Goal: Information Seeking & Learning: Find specific page/section

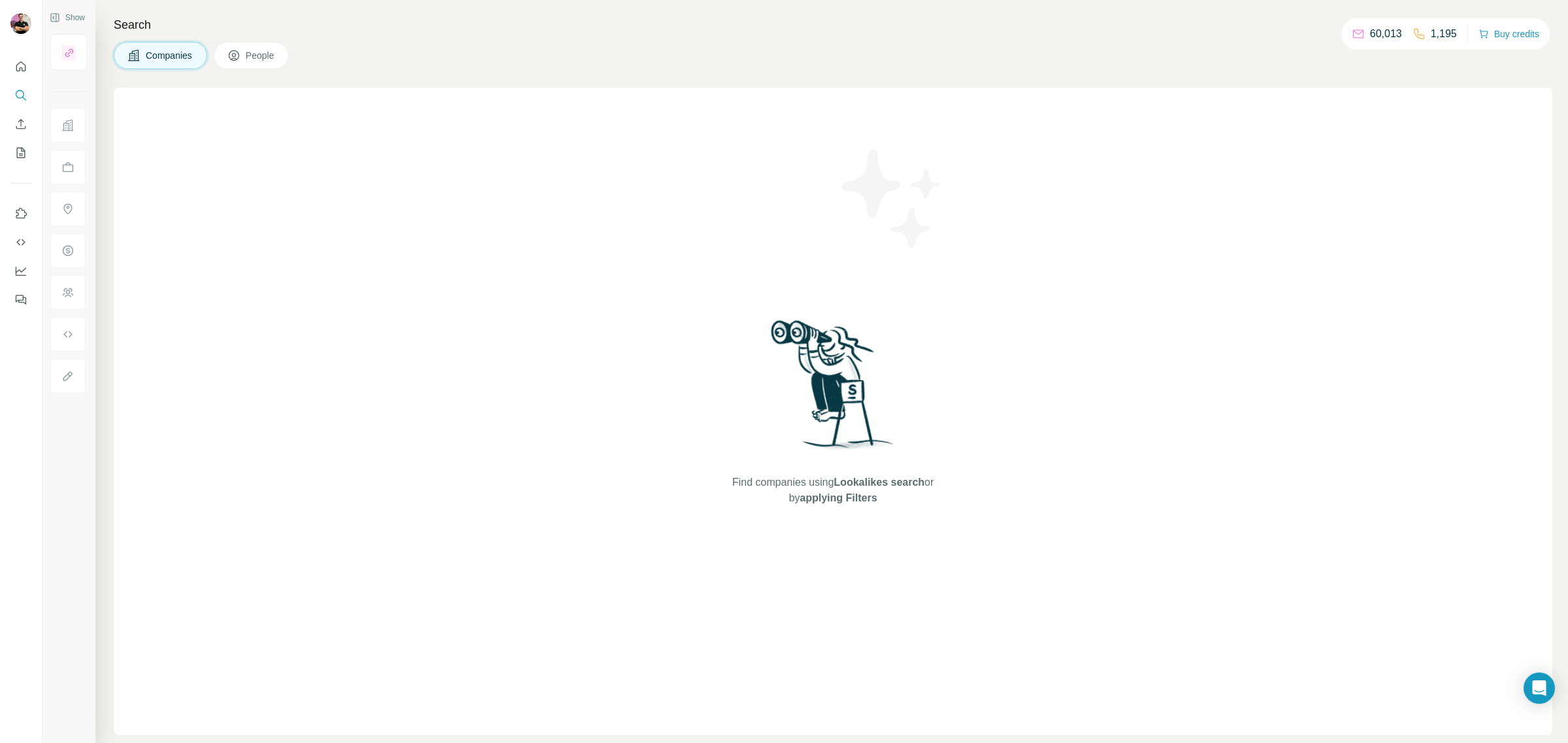
click at [419, 57] on div "Companies People" at bounding box center [833, 56] width 1439 height 28
click at [281, 57] on button "People" at bounding box center [251, 56] width 76 height 28
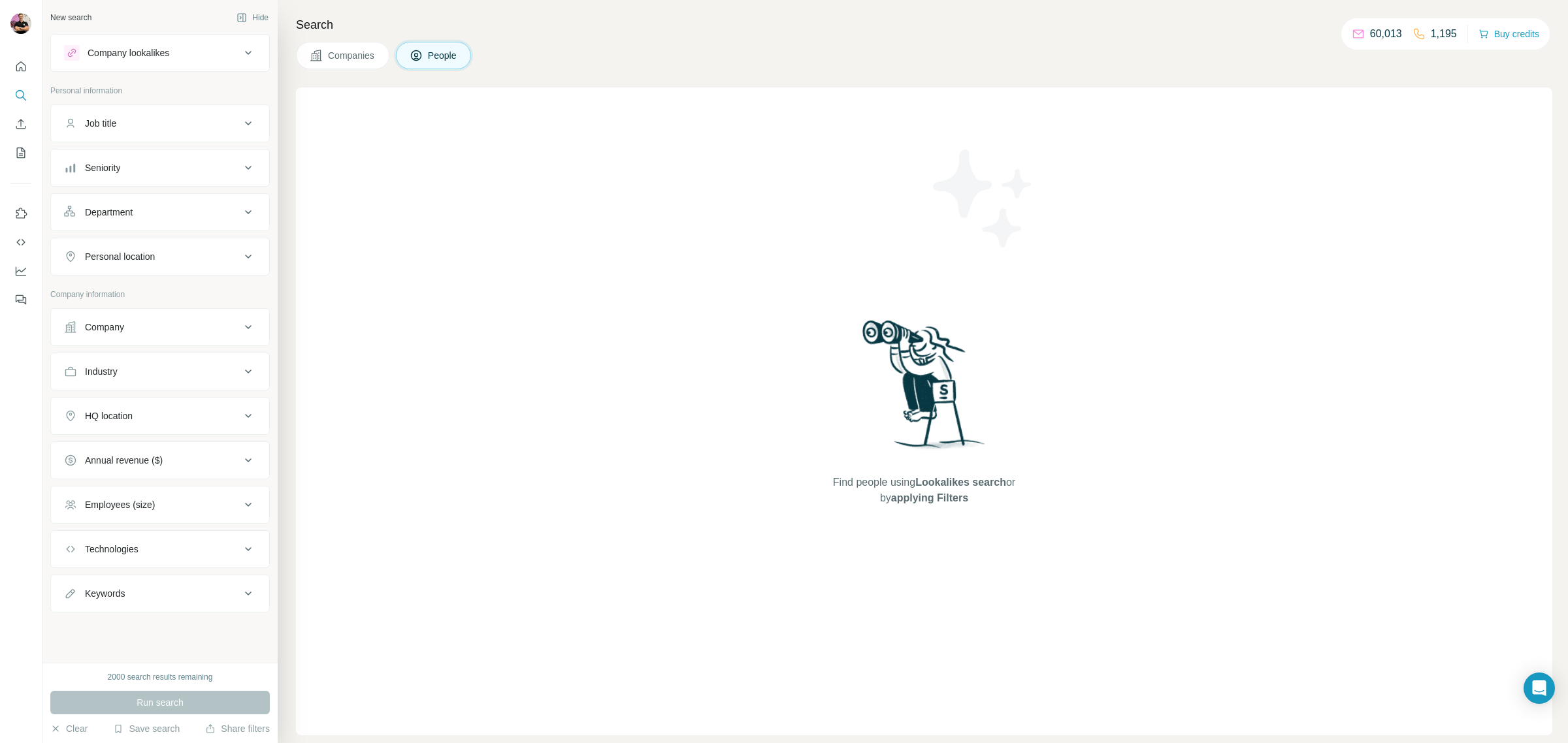
click at [167, 54] on div "Company lookalikes" at bounding box center [128, 53] width 82 height 13
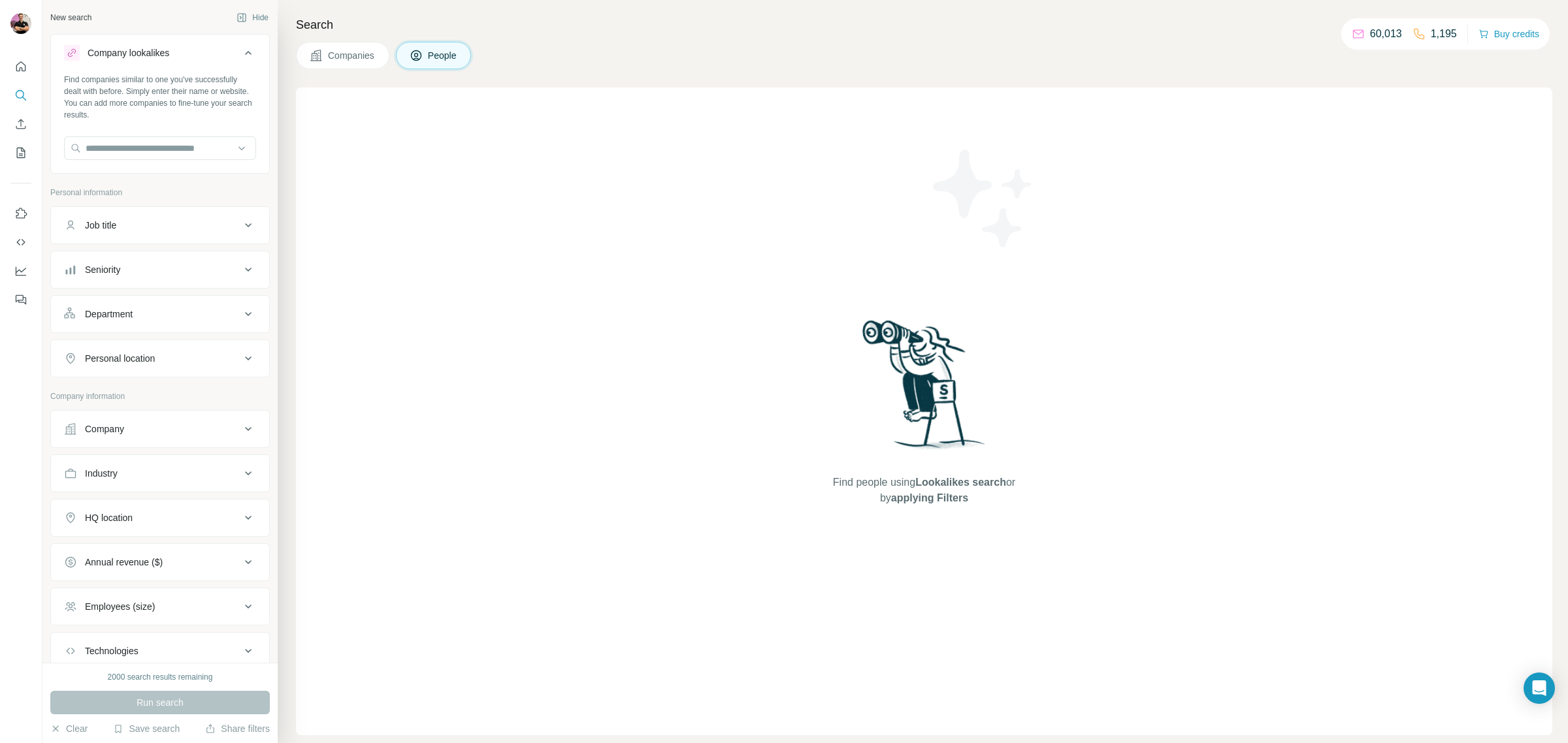
click at [167, 54] on div "Company lookalikes" at bounding box center [128, 53] width 82 height 13
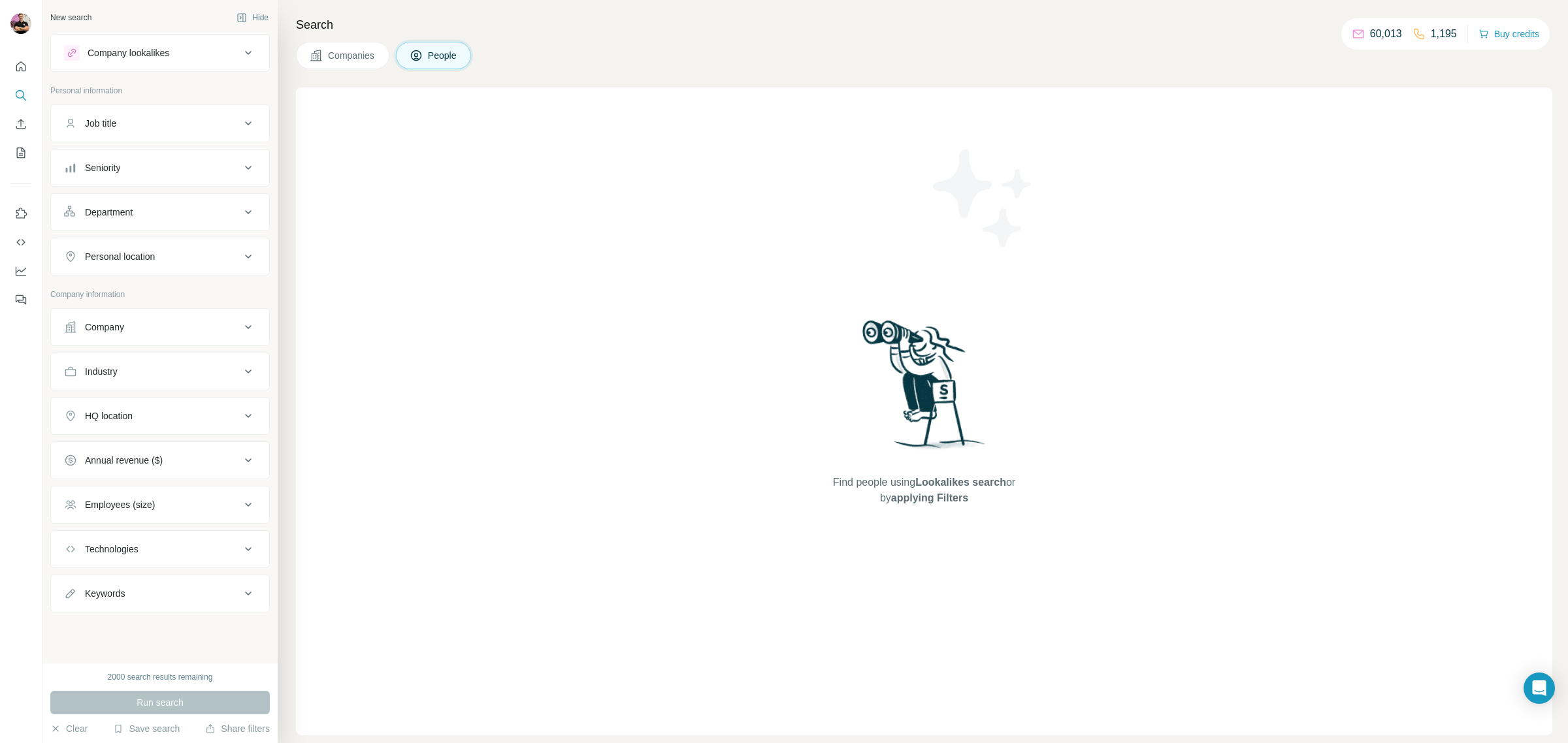
click at [206, 371] on div "Industry" at bounding box center [152, 372] width 176 height 13
click at [178, 411] on input at bounding box center [153, 404] width 161 height 14
click at [109, 403] on input at bounding box center [153, 404] width 161 height 14
type input "****"
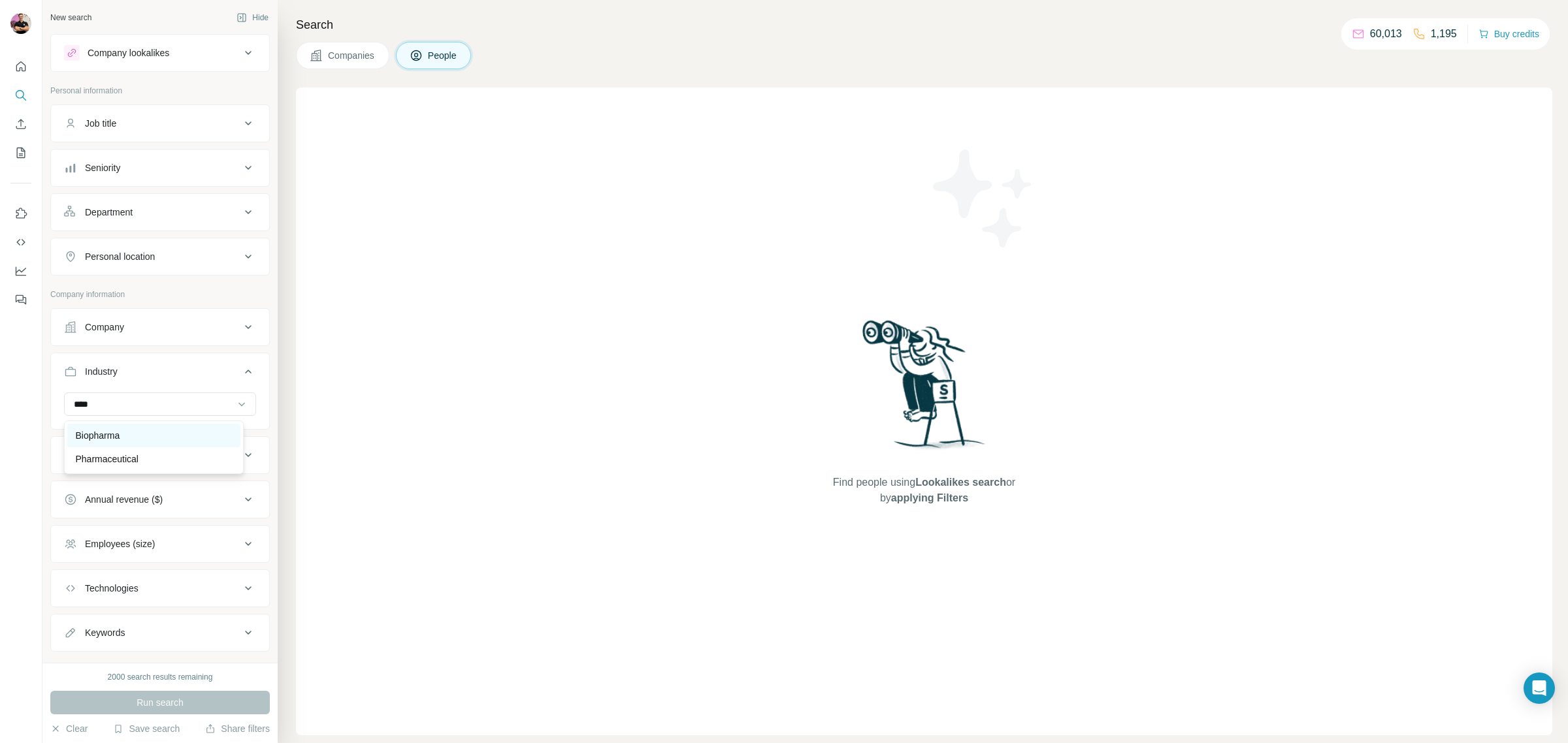
click at [109, 431] on p "Biopharma" at bounding box center [97, 436] width 44 height 13
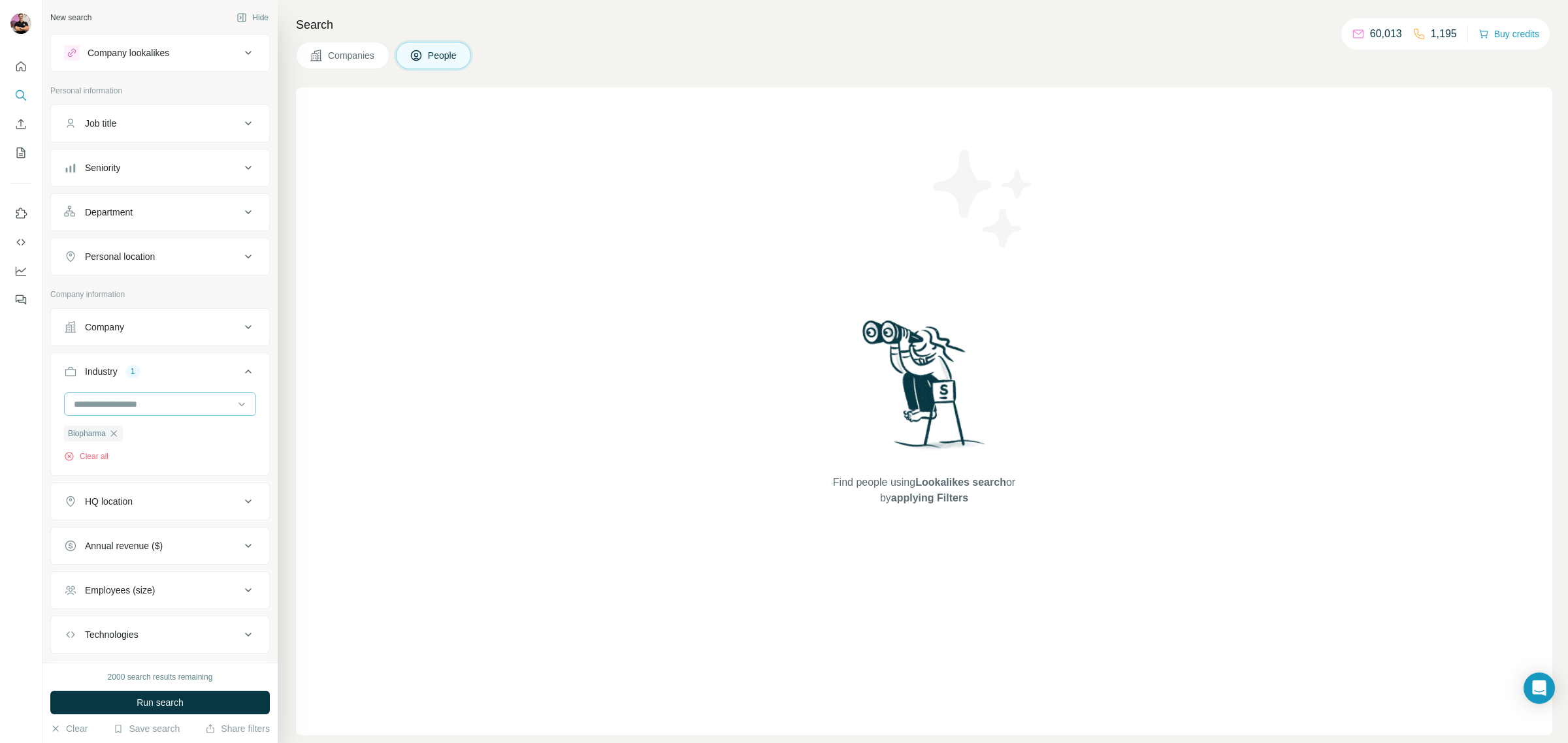
click at [129, 403] on input at bounding box center [153, 404] width 161 height 14
click at [96, 400] on input at bounding box center [153, 404] width 161 height 14
drag, startPoint x: 89, startPoint y: 409, endPoint x: 73, endPoint y: 413, distance: 16.5
click at [73, 413] on div at bounding box center [153, 404] width 161 height 22
type input "*****"
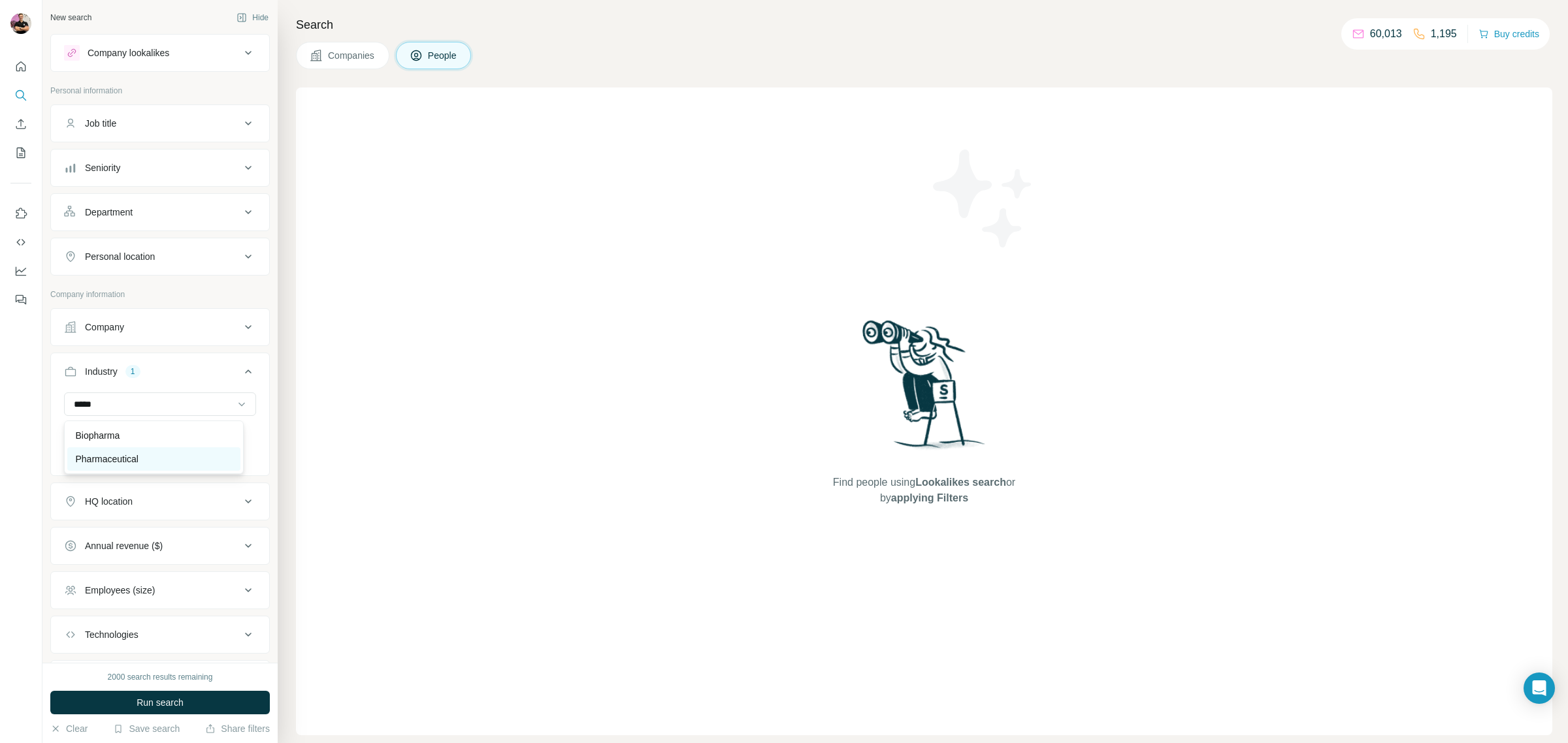
click at [88, 460] on p "Pharmaceutical" at bounding box center [106, 459] width 63 height 13
click at [42, 438] on div "New search Hide Company lookalikes Personal information Job title Seniority Dep…" at bounding box center [159, 332] width 235 height 663
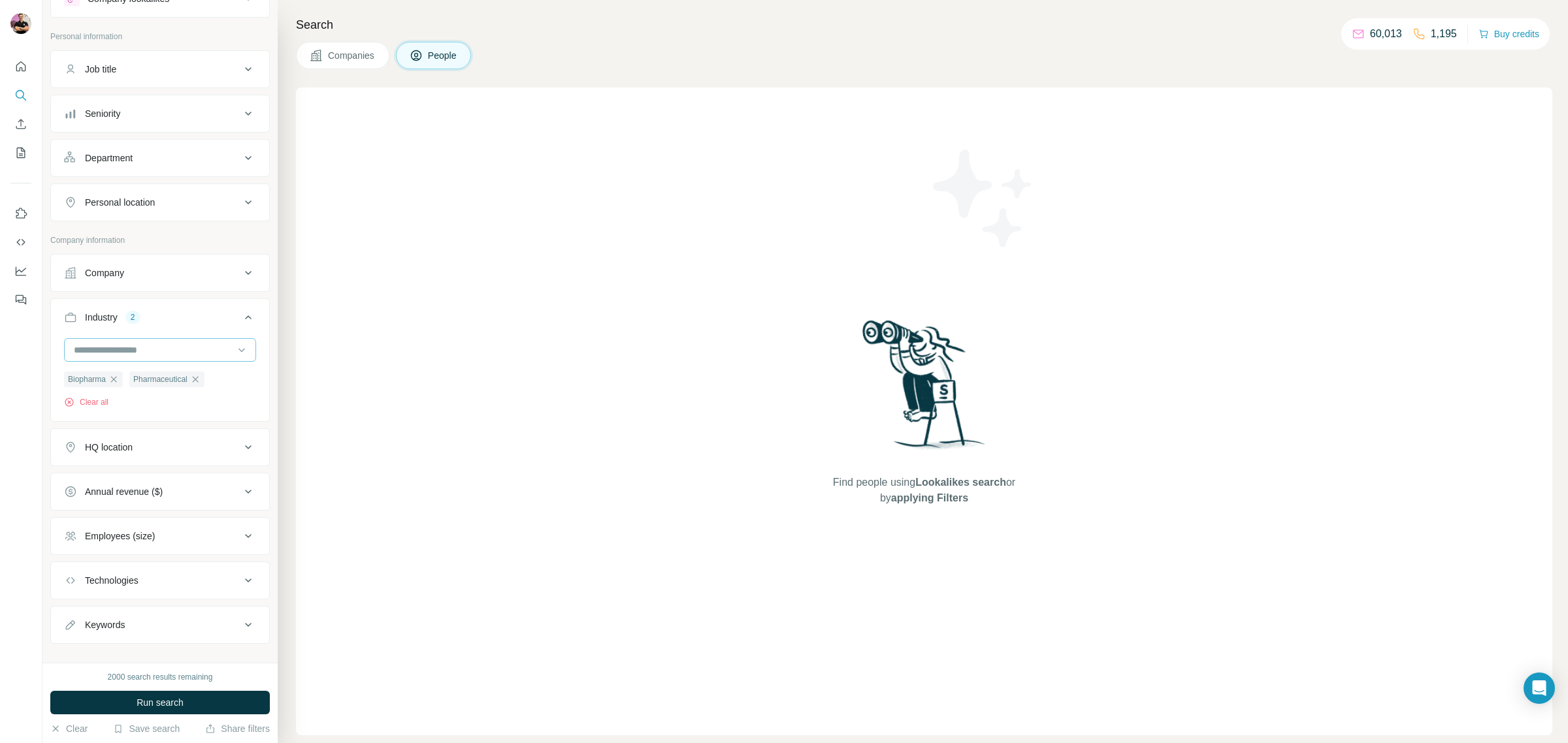
click at [79, 348] on input at bounding box center [153, 350] width 161 height 14
click at [100, 361] on div at bounding box center [153, 350] width 161 height 22
click at [103, 354] on input at bounding box center [153, 350] width 161 height 14
click at [90, 352] on input at bounding box center [153, 350] width 161 height 14
click at [82, 352] on input at bounding box center [153, 350] width 161 height 14
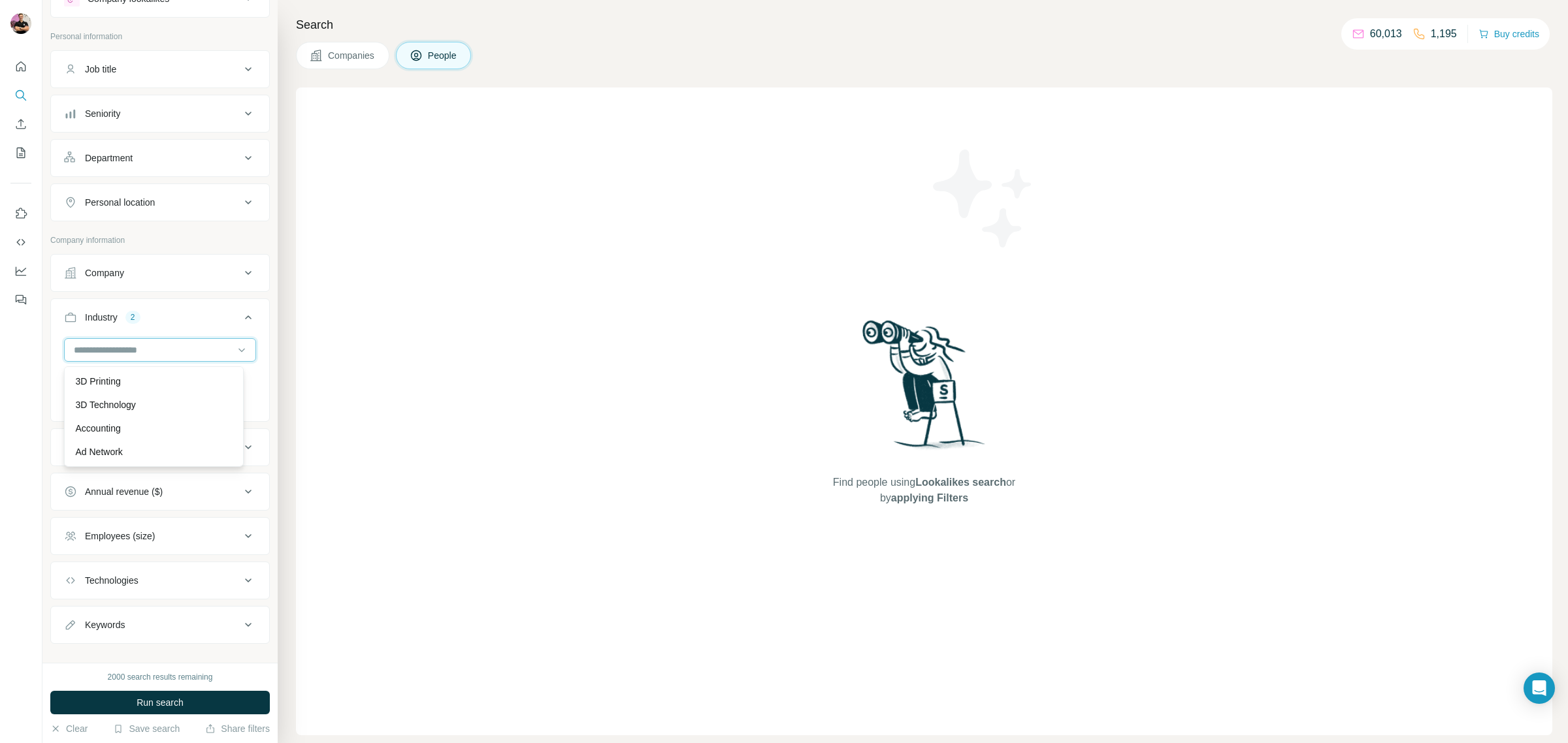
click at [86, 350] on input at bounding box center [153, 350] width 161 height 14
click at [82, 357] on input at bounding box center [153, 350] width 161 height 14
click at [83, 353] on input at bounding box center [153, 350] width 161 height 14
click at [93, 345] on input at bounding box center [153, 350] width 161 height 14
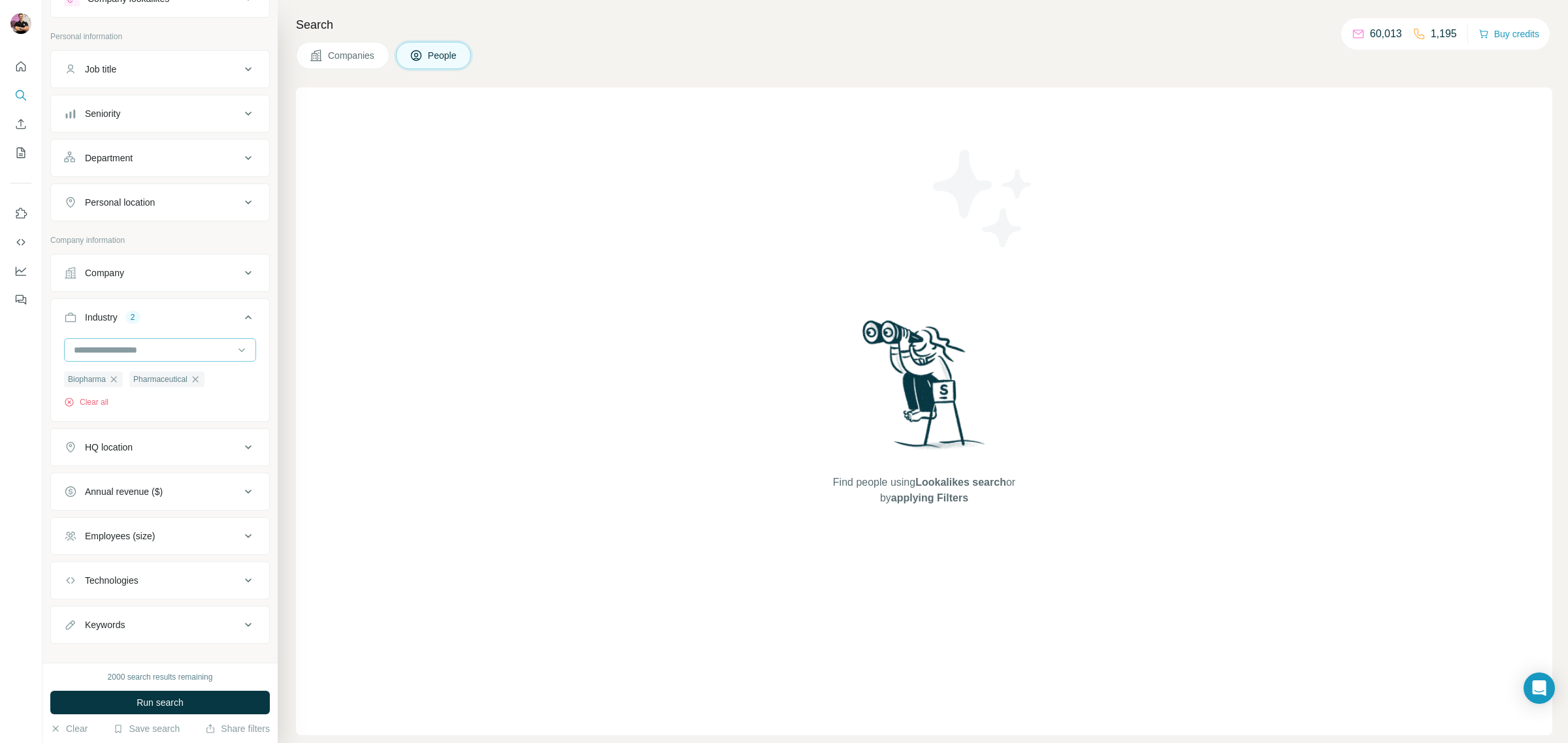
click at [89, 348] on input at bounding box center [153, 350] width 161 height 14
click at [82, 355] on input at bounding box center [153, 350] width 161 height 14
click at [82, 355] on input at bounding box center [153, 350] width 161 height 14
click at [77, 348] on input at bounding box center [153, 350] width 161 height 14
click at [77, 353] on input at bounding box center [153, 350] width 161 height 14
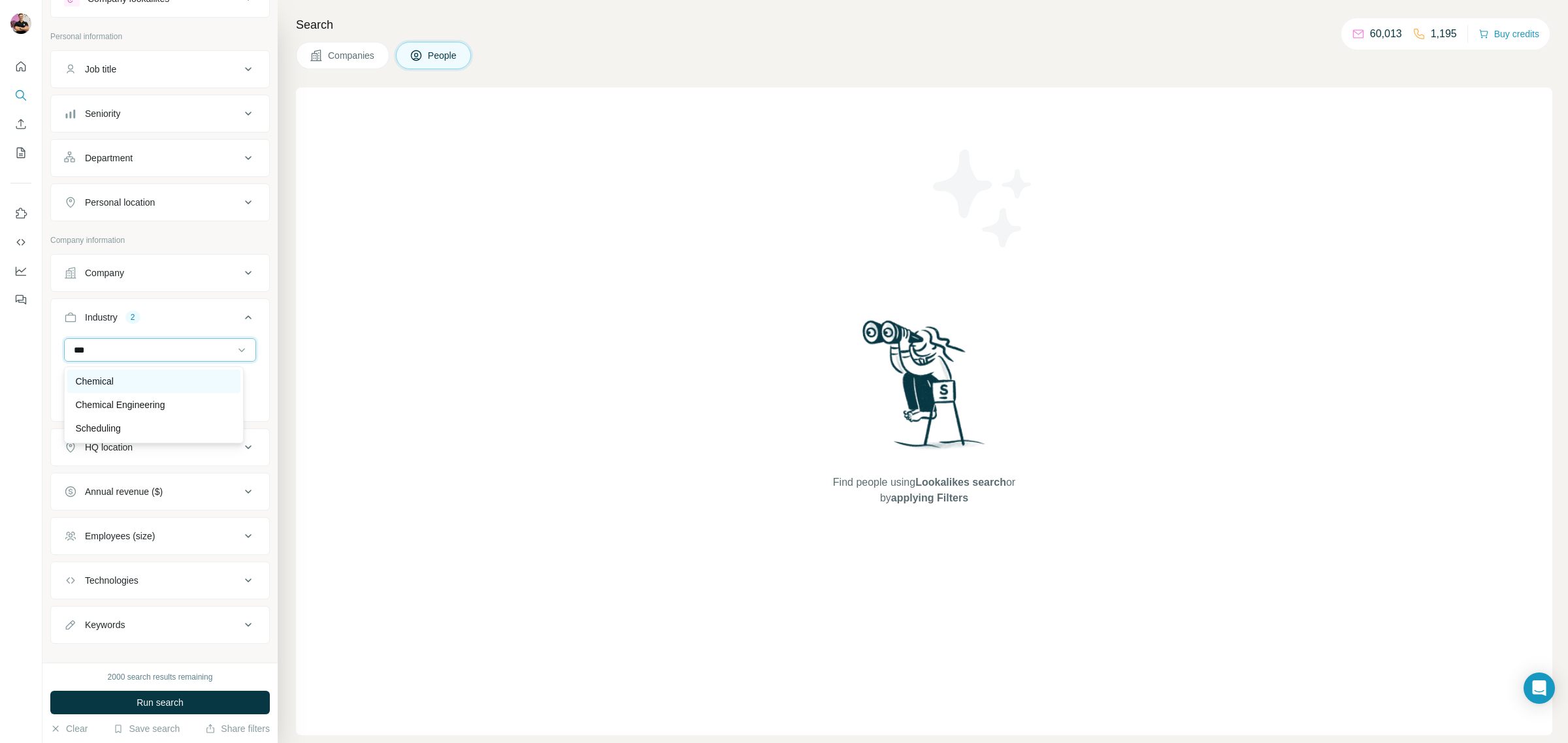
type input "***"
click at [120, 383] on div "Chemical" at bounding box center [153, 382] width 157 height 13
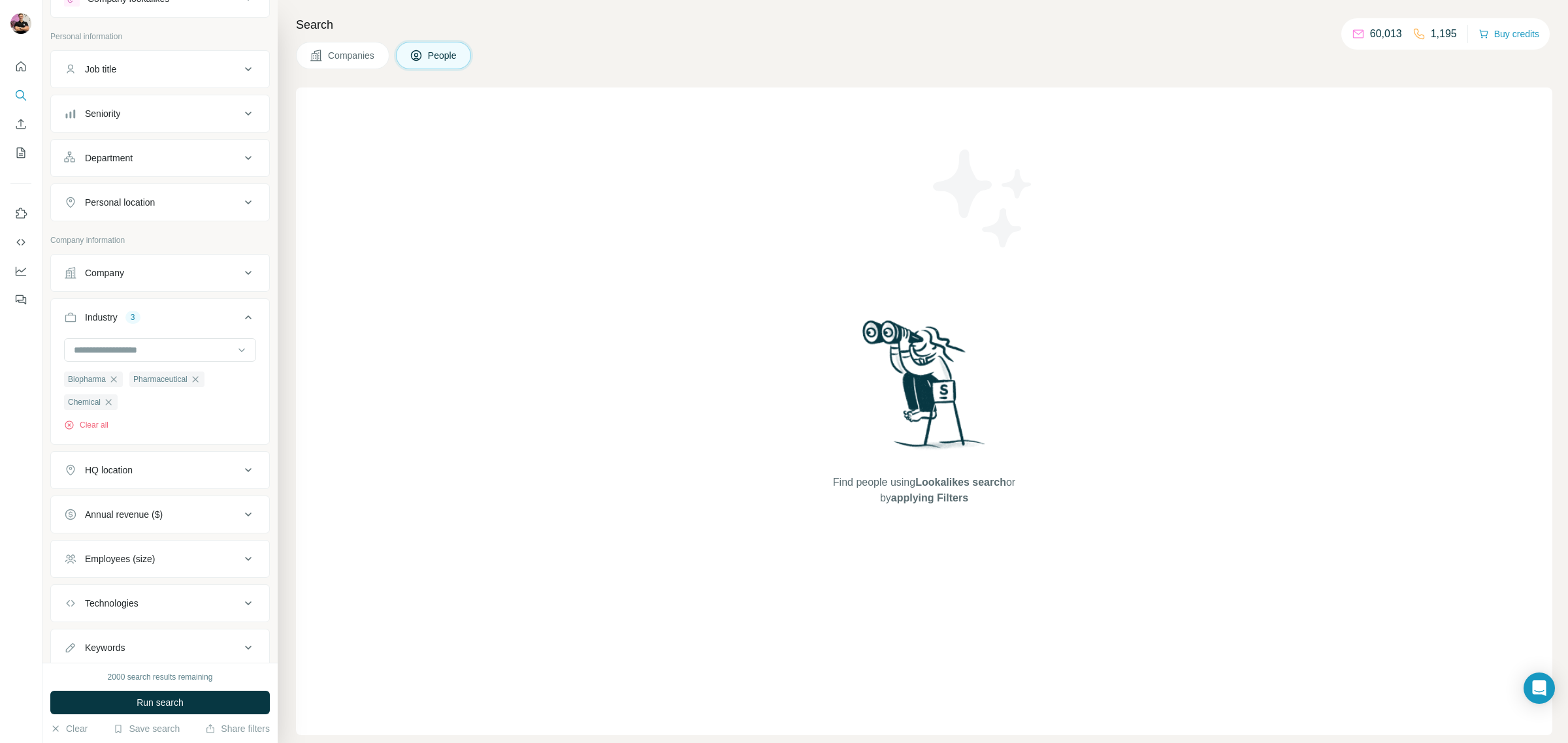
click at [18, 383] on div at bounding box center [21, 371] width 42 height 743
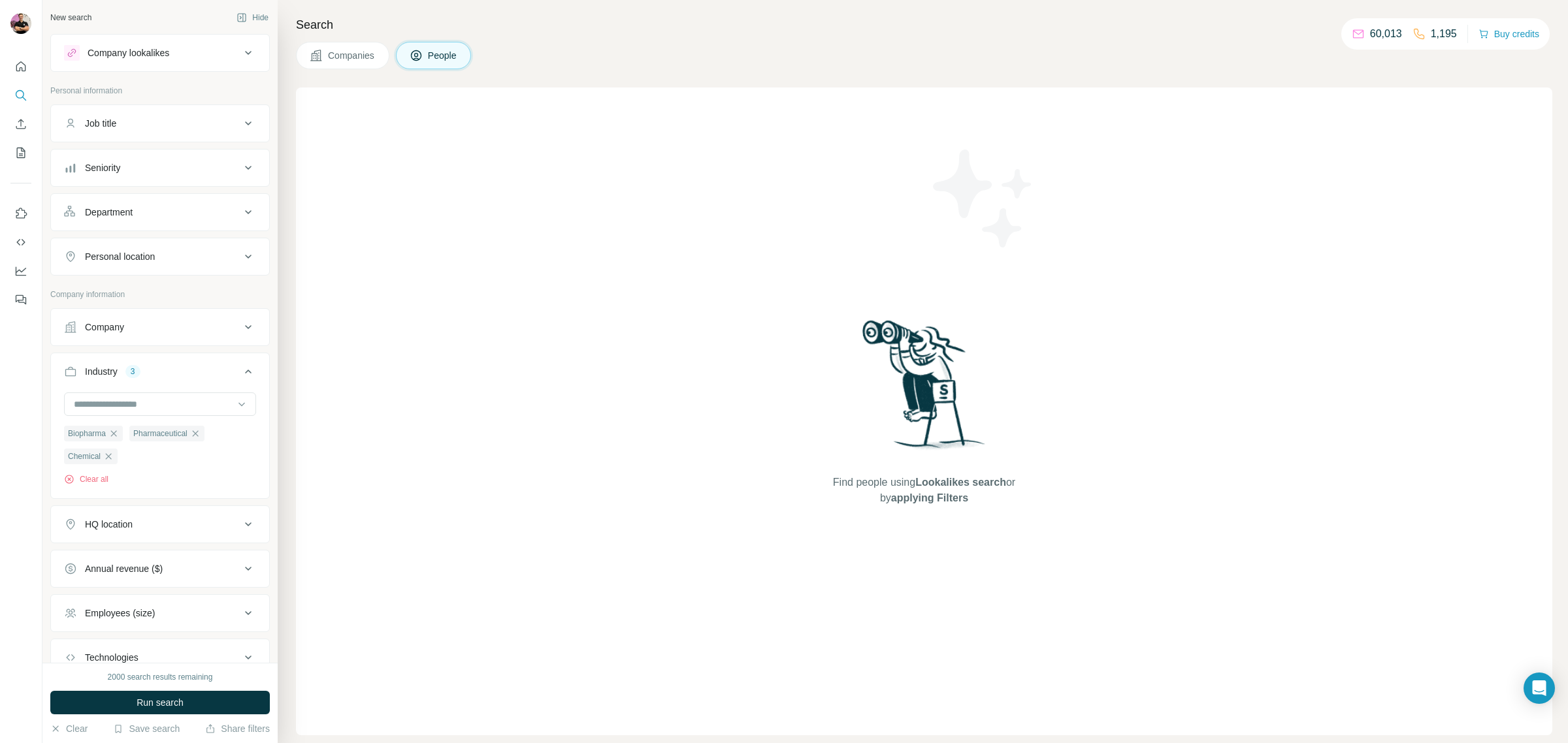
click at [145, 215] on div "Department" at bounding box center [152, 213] width 176 height 13
click at [145, 243] on input at bounding box center [153, 244] width 161 height 14
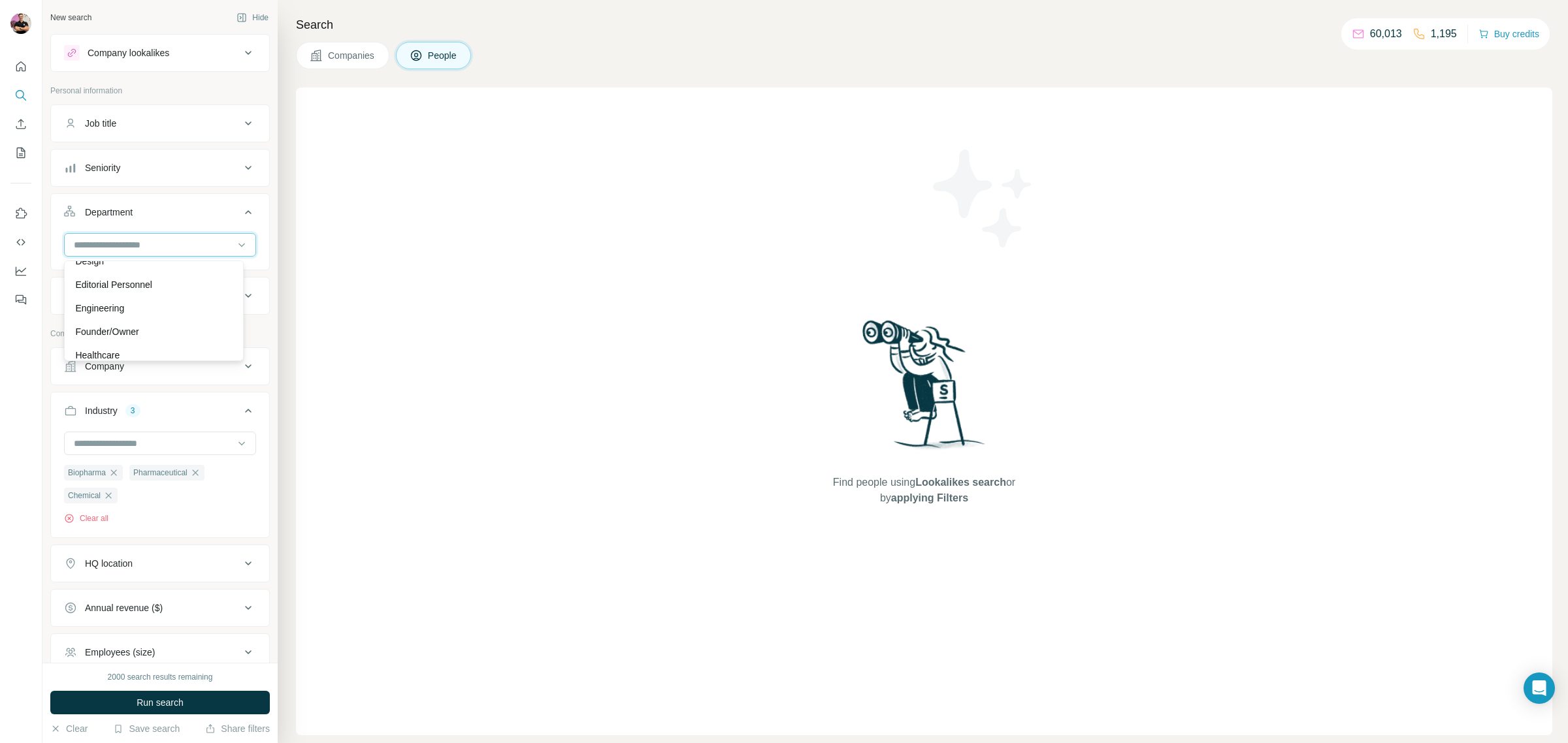
scroll to position [163, 0]
click at [135, 325] on div "HR" at bounding box center [153, 324] width 157 height 13
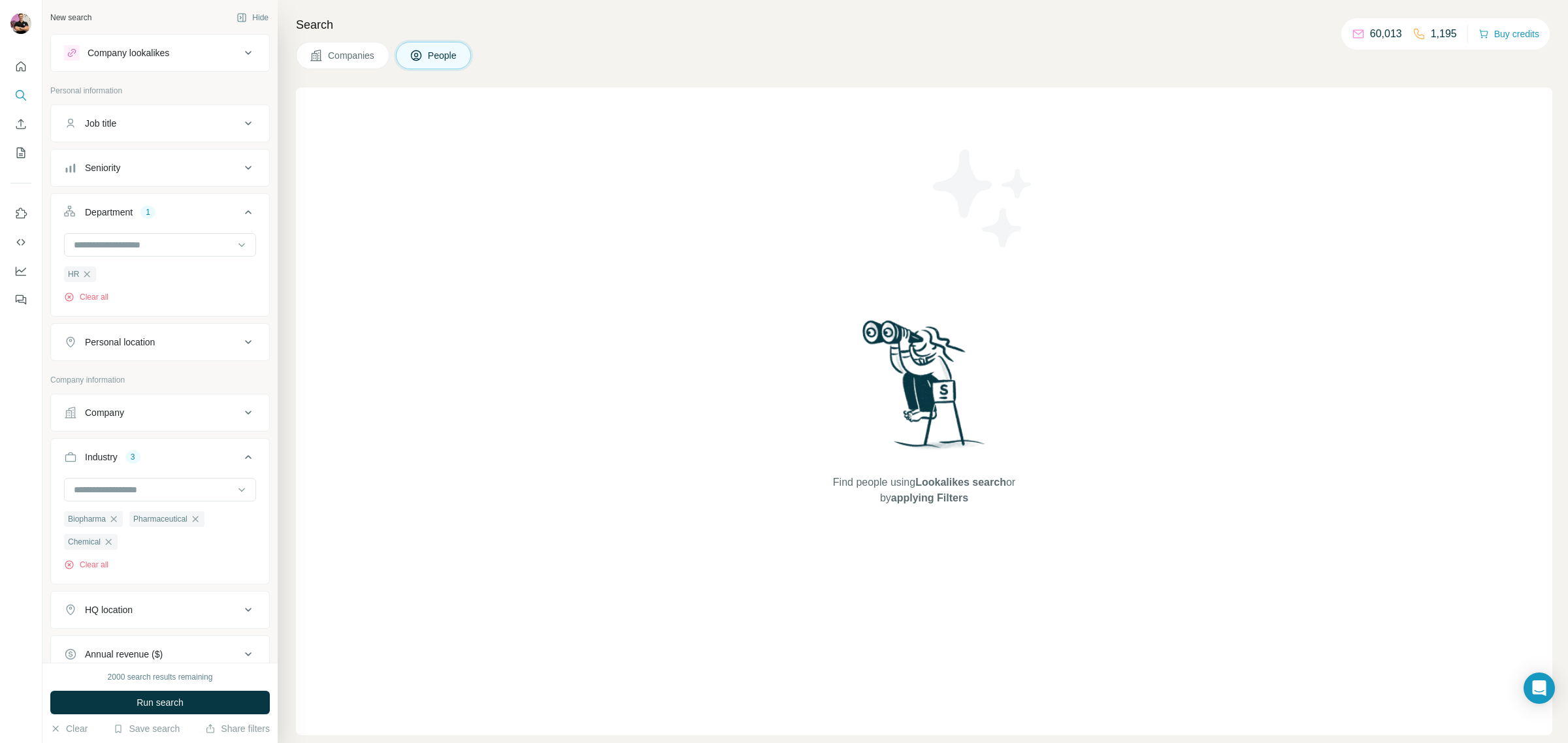
scroll to position [108, 0]
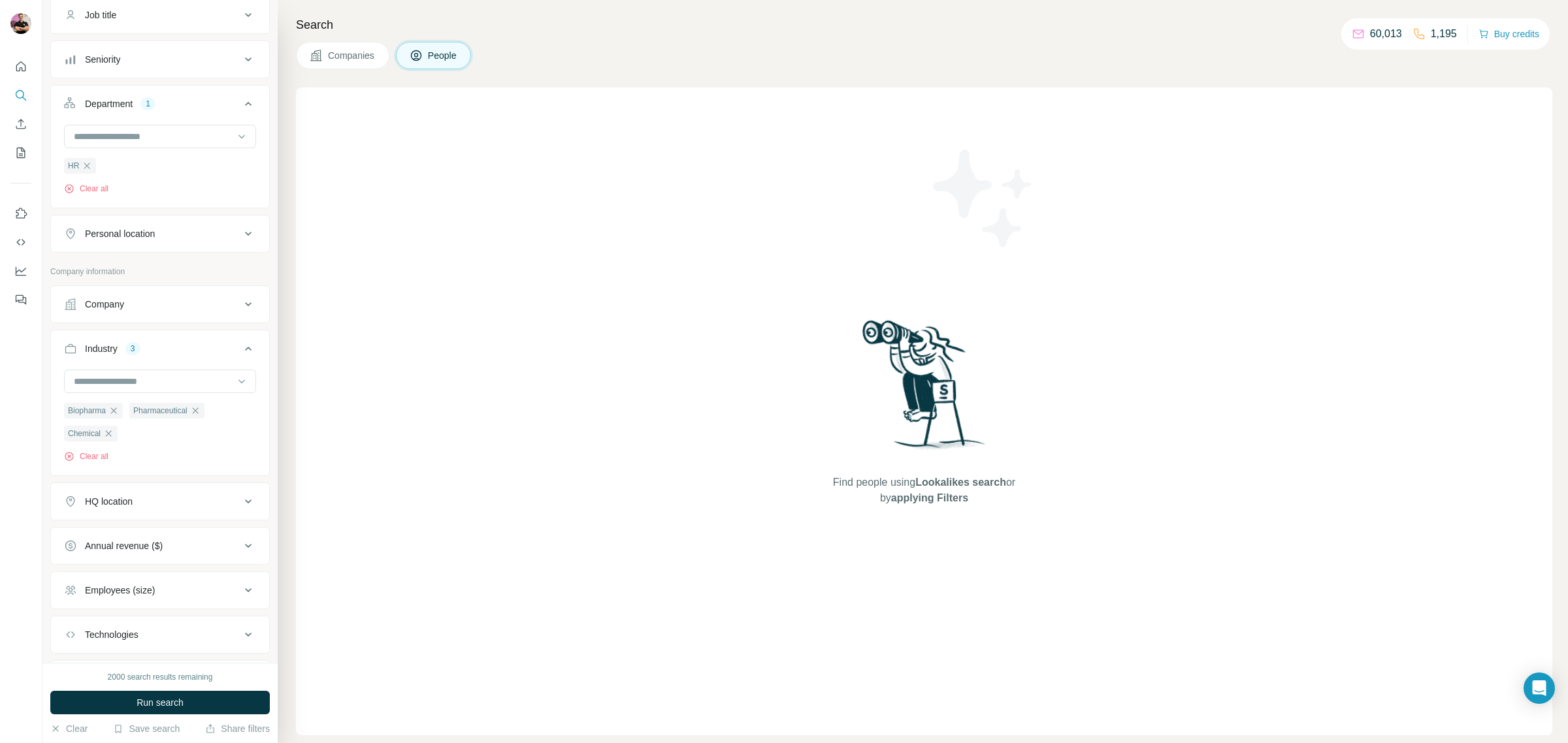
click at [111, 294] on button "Company" at bounding box center [160, 304] width 219 height 32
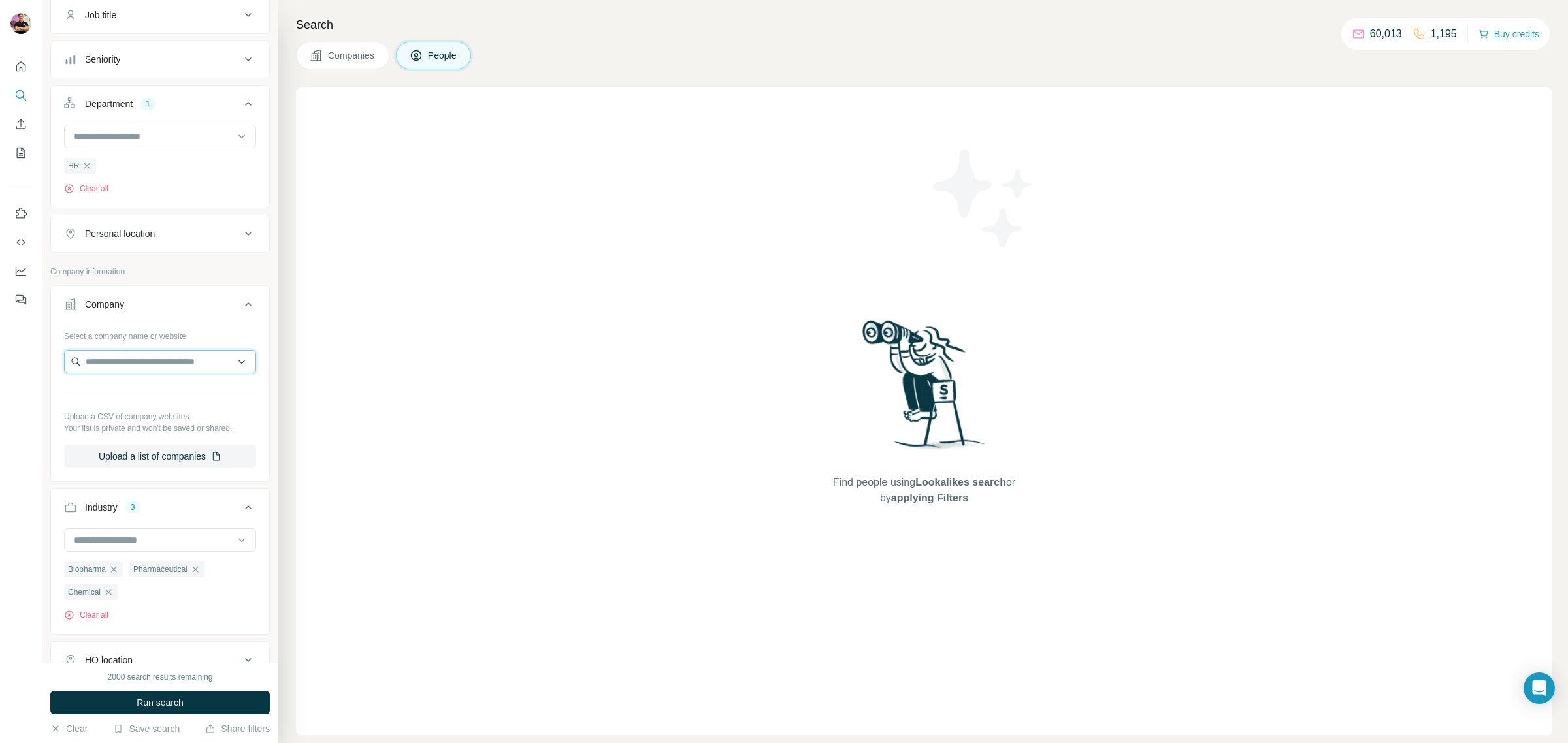
click at [111, 360] on input "text" at bounding box center [160, 361] width 192 height 24
type input "*******"
click at [192, 323] on button "Company" at bounding box center [160, 307] width 219 height 36
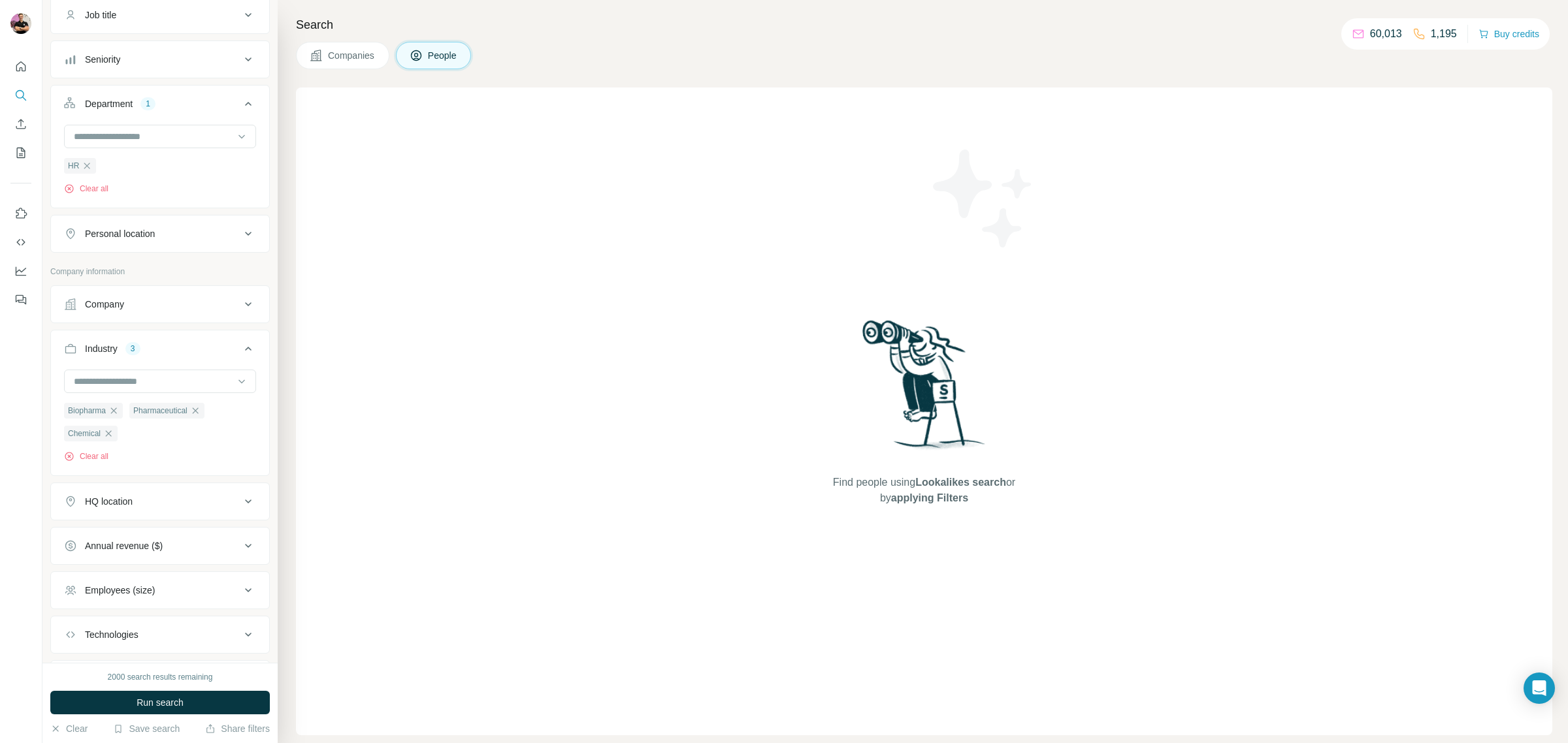
click at [208, 253] on div "Personal location" at bounding box center [159, 234] width 220 height 38
click at [216, 241] on div "Personal location" at bounding box center [152, 234] width 176 height 13
click at [195, 278] on input "text" at bounding box center [160, 267] width 192 height 24
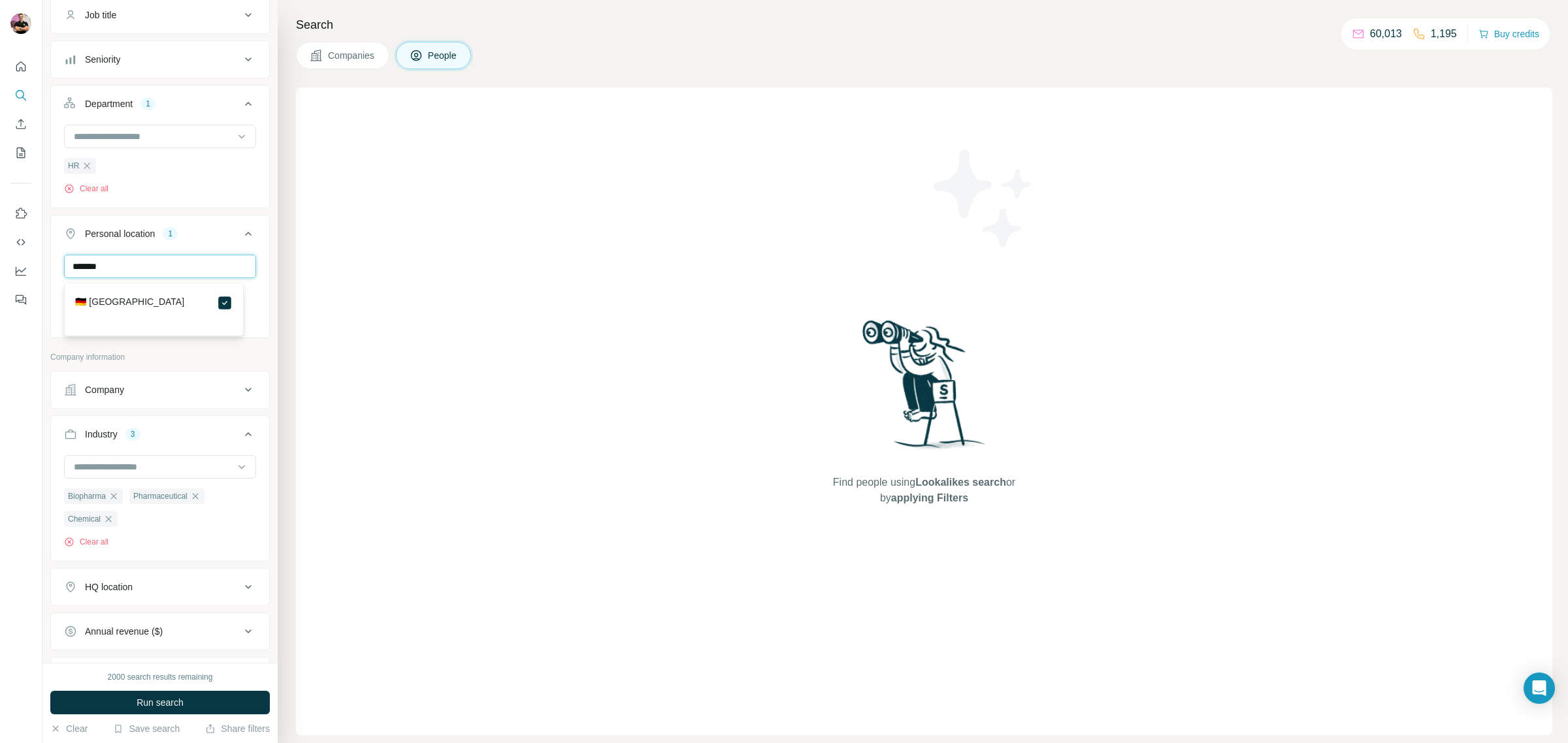
click at [194, 275] on input "*******" at bounding box center [160, 267] width 192 height 24
type input "*******"
click at [221, 311] on icon at bounding box center [224, 303] width 15 height 15
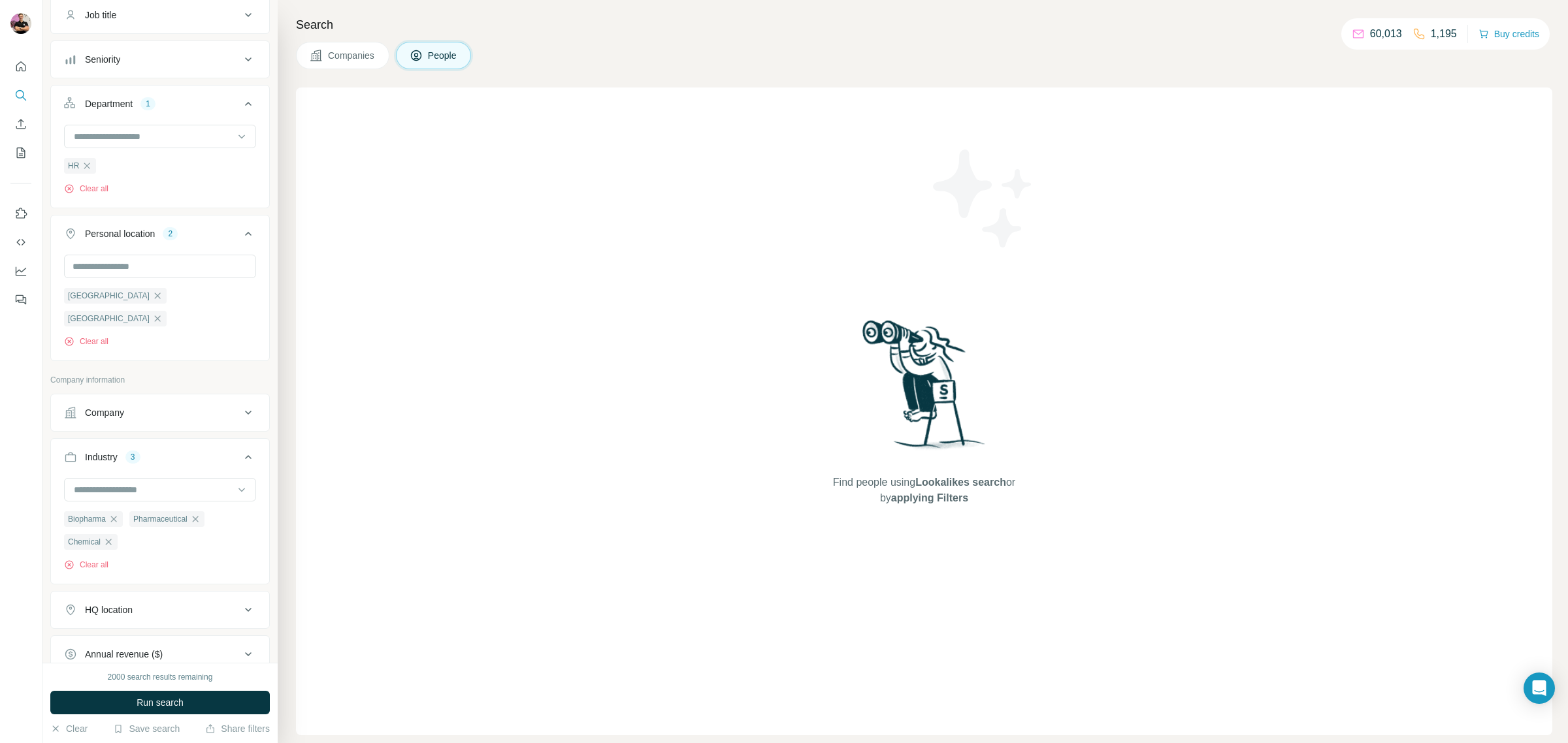
click at [221, 374] on p "Company information" at bounding box center [159, 380] width 220 height 12
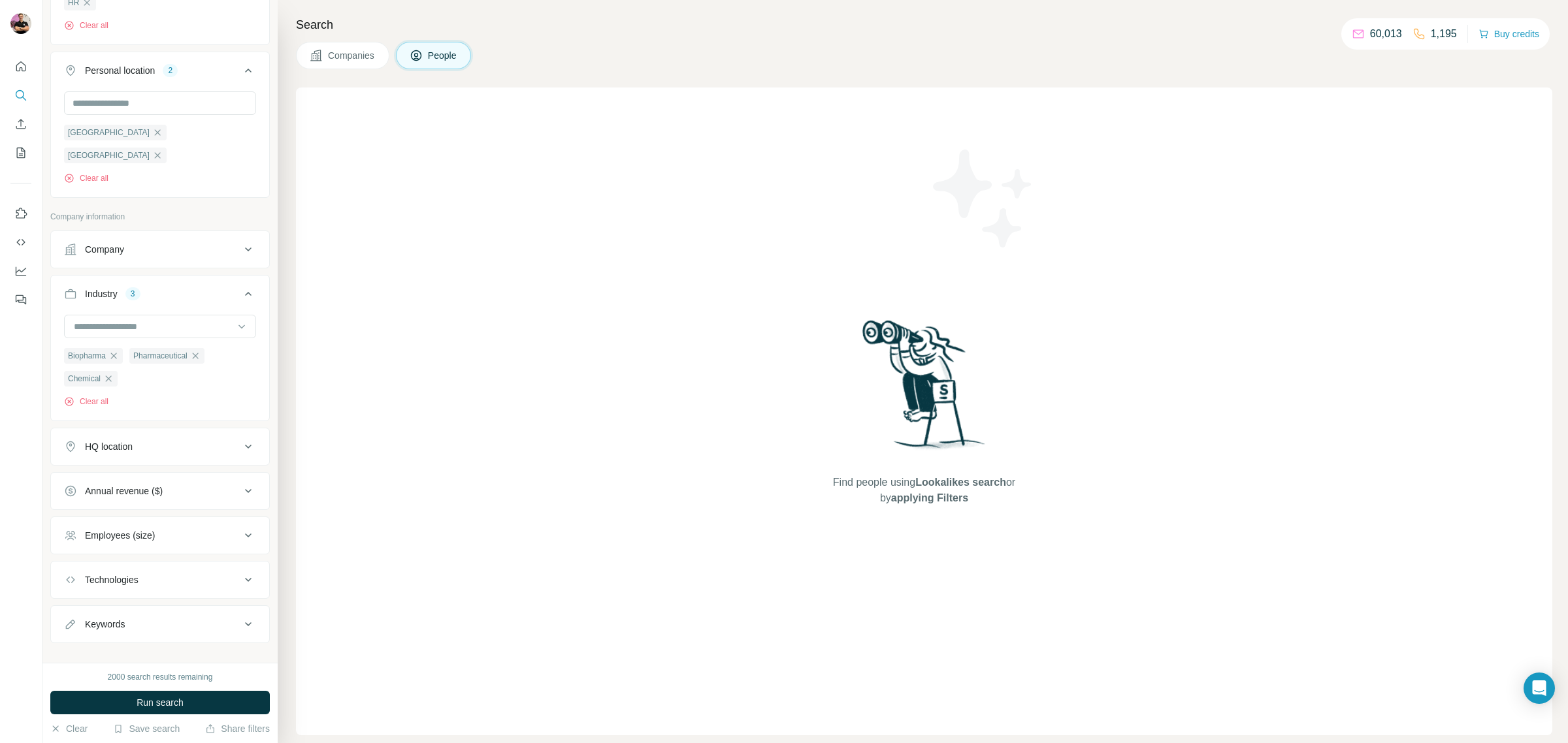
scroll to position [272, 0]
click at [149, 440] on div "HQ location" at bounding box center [152, 447] width 176 height 13
click at [135, 467] on input "text" at bounding box center [160, 478] width 192 height 24
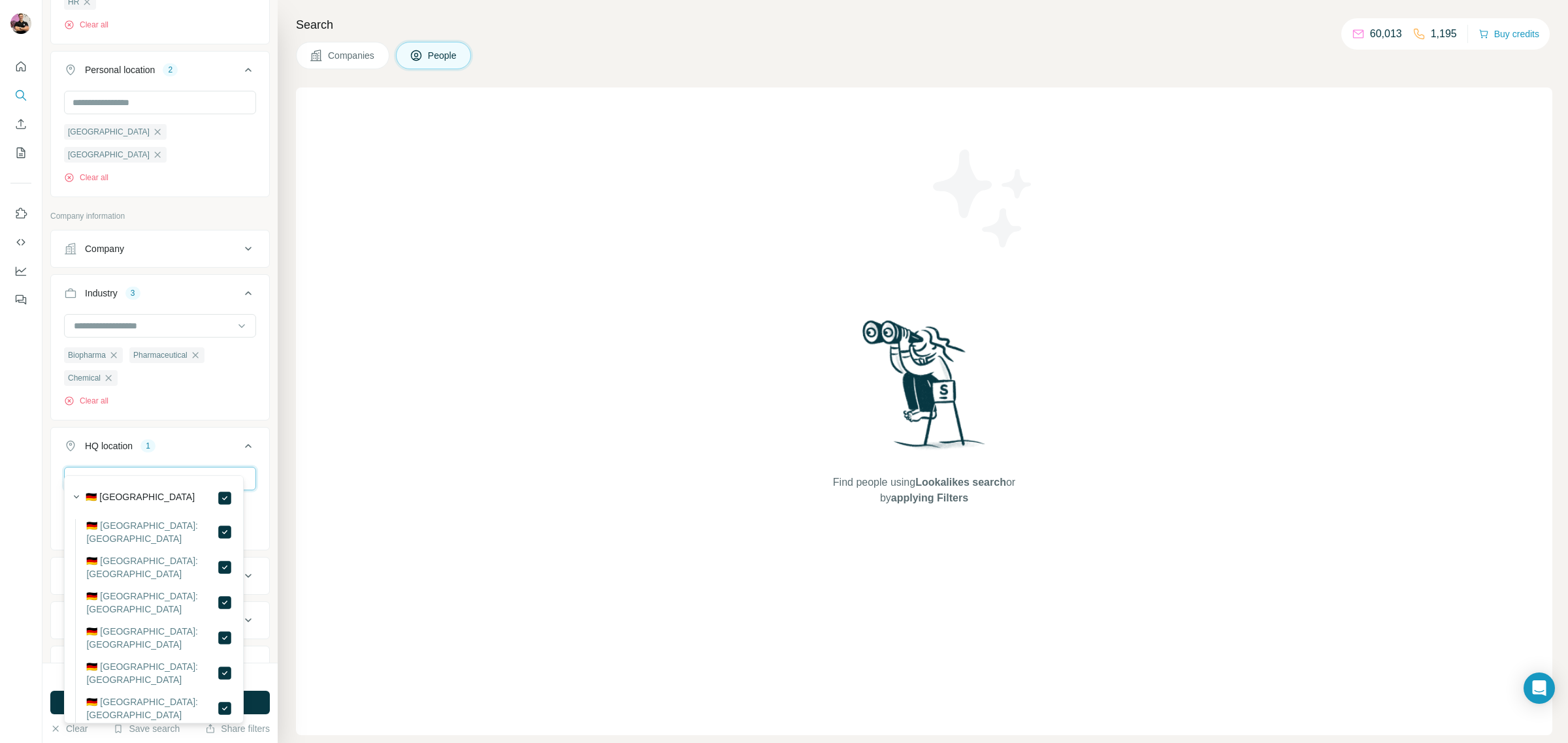
click at [191, 469] on input "*******" at bounding box center [160, 478] width 192 height 24
click at [191, 468] on input "*******" at bounding box center [160, 478] width 192 height 24
type input "***"
click at [217, 430] on button "HQ location 2" at bounding box center [160, 449] width 219 height 36
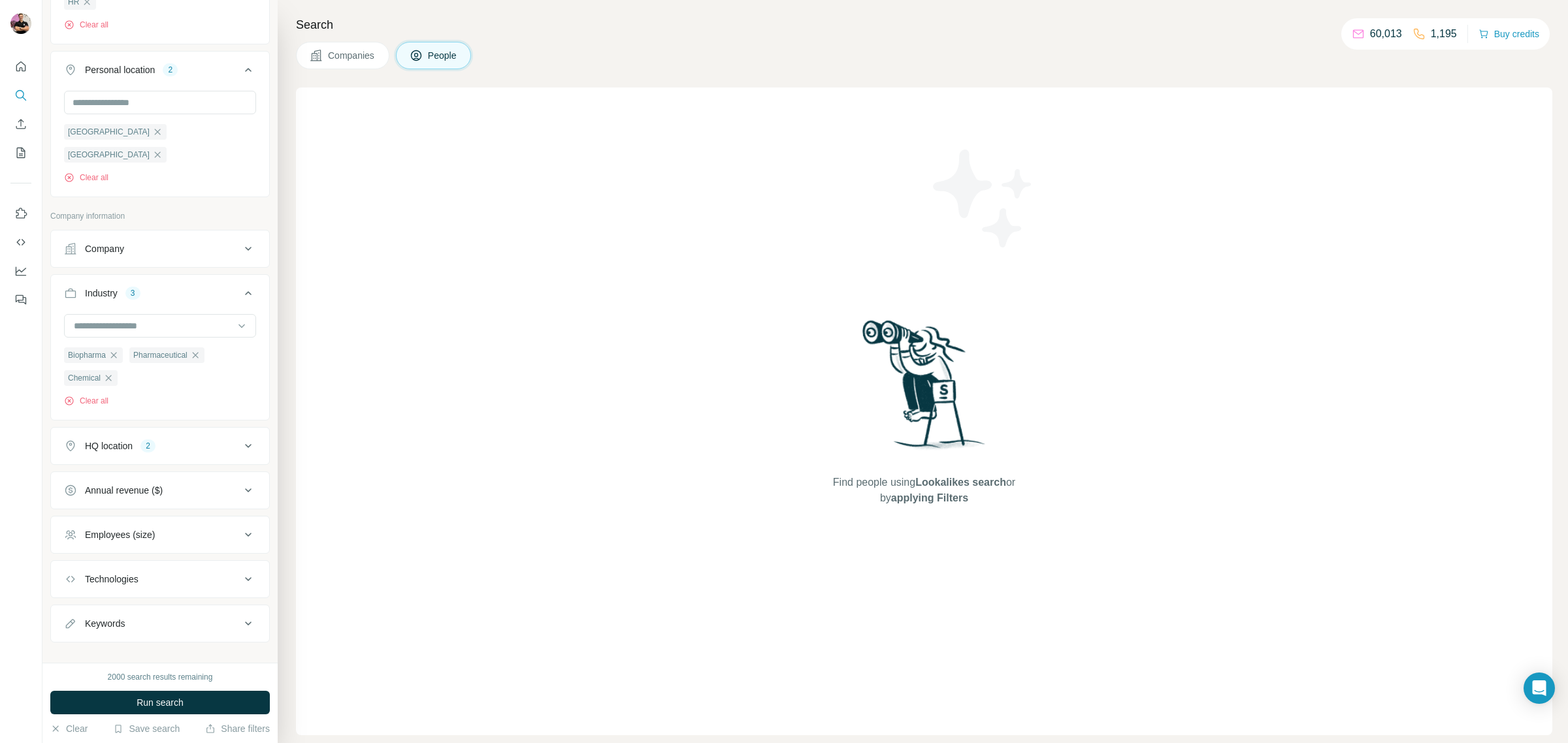
click at [191, 528] on div "Employees (size)" at bounding box center [152, 535] width 176 height 13
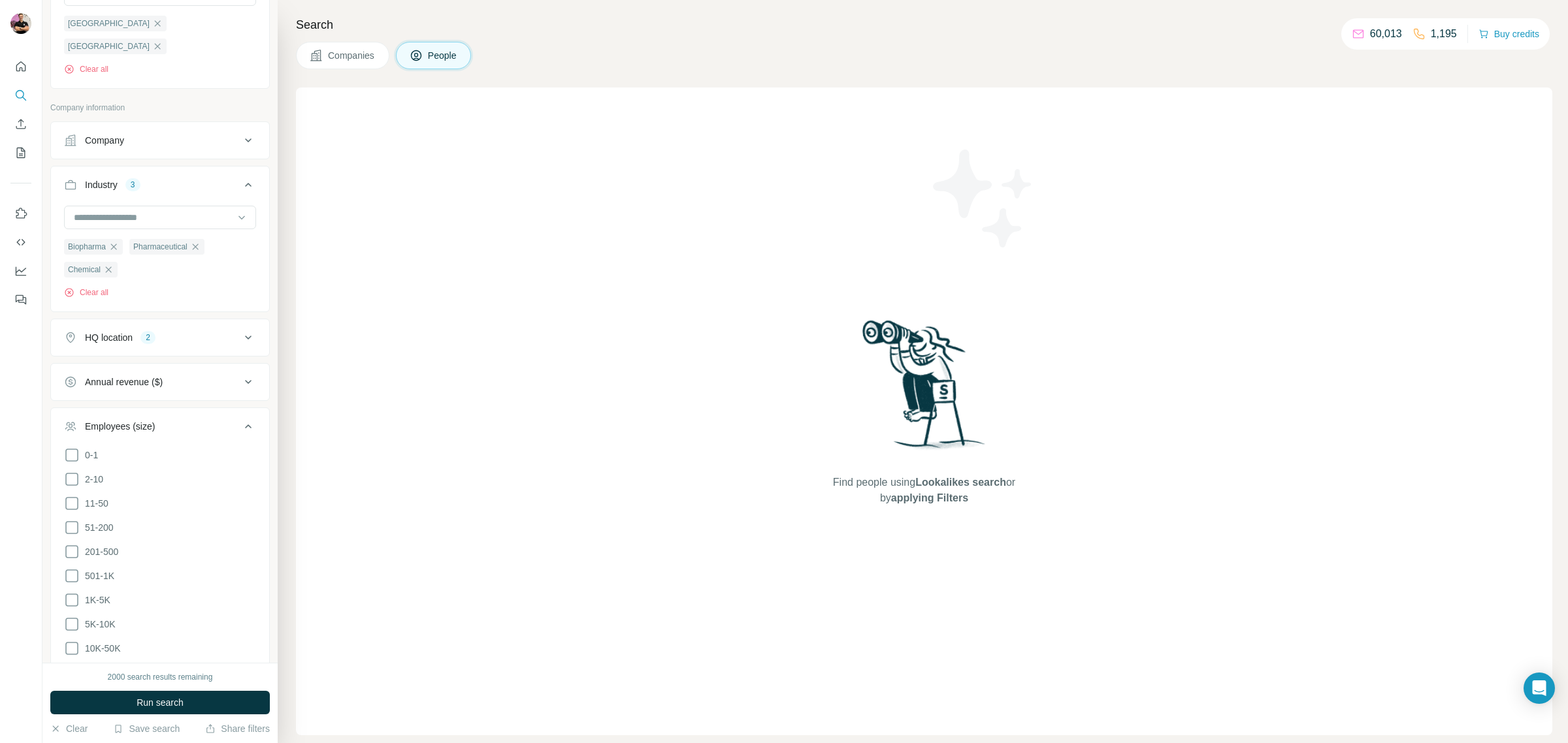
scroll to position [436, 0]
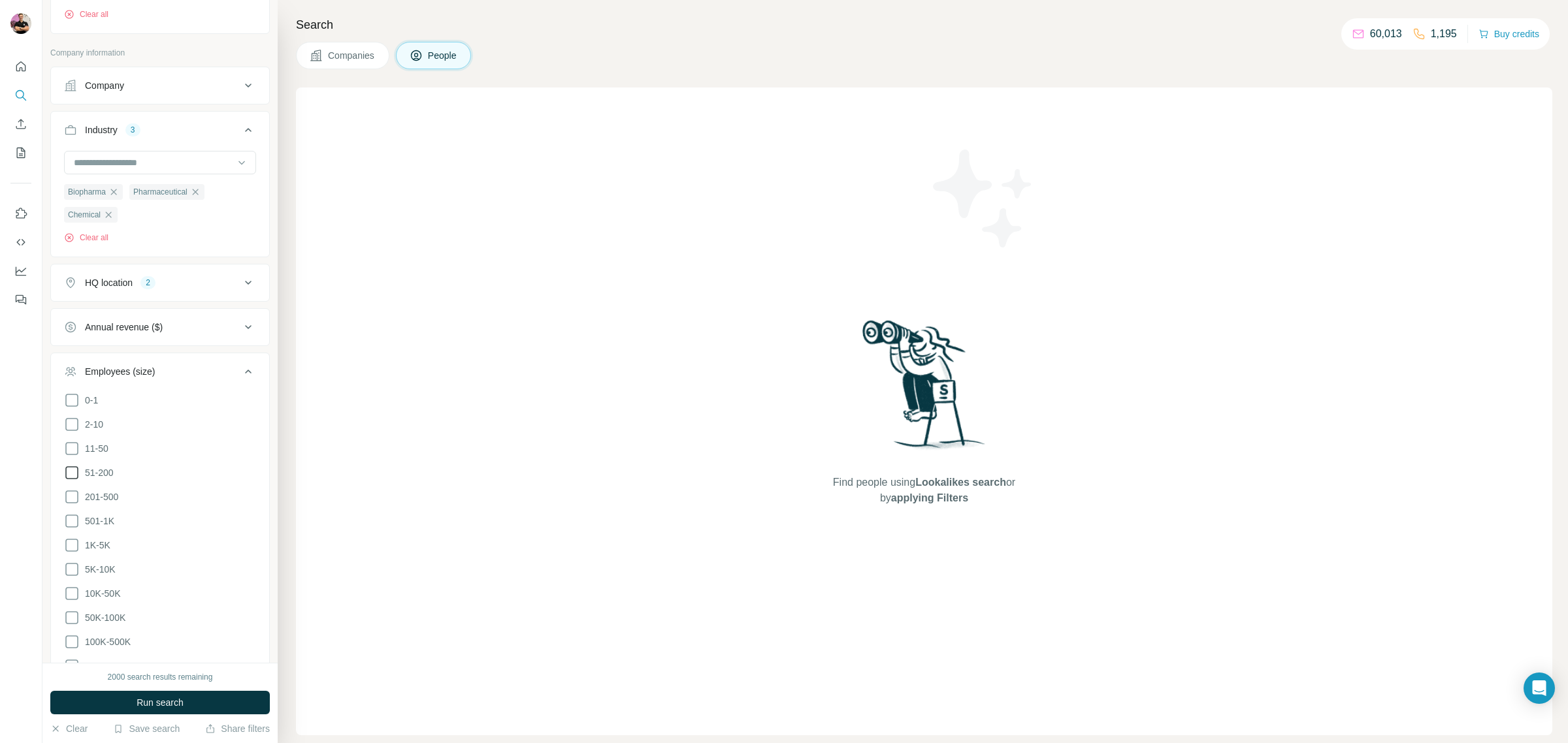
click at [72, 467] on icon at bounding box center [72, 474] width 13 height 13
drag, startPoint x: 71, startPoint y: 475, endPoint x: 71, endPoint y: 487, distance: 12.0
click at [71, 489] on icon at bounding box center [72, 497] width 15 height 15
click at [71, 496] on ul "0-1 2-10 11-50 [PHONE_NUMBER] 501-1K 1K-5K 5K-10K 10K-50K 50K-100K 100K-500K 50…" at bounding box center [160, 534] width 192 height 282
click at [67, 513] on ul "0-1 2-10 11-50 [PHONE_NUMBER] 501-1K 1K-5K 5K-10K 10K-50K 50K-100K 100K-500K 50…" at bounding box center [160, 534] width 192 height 282
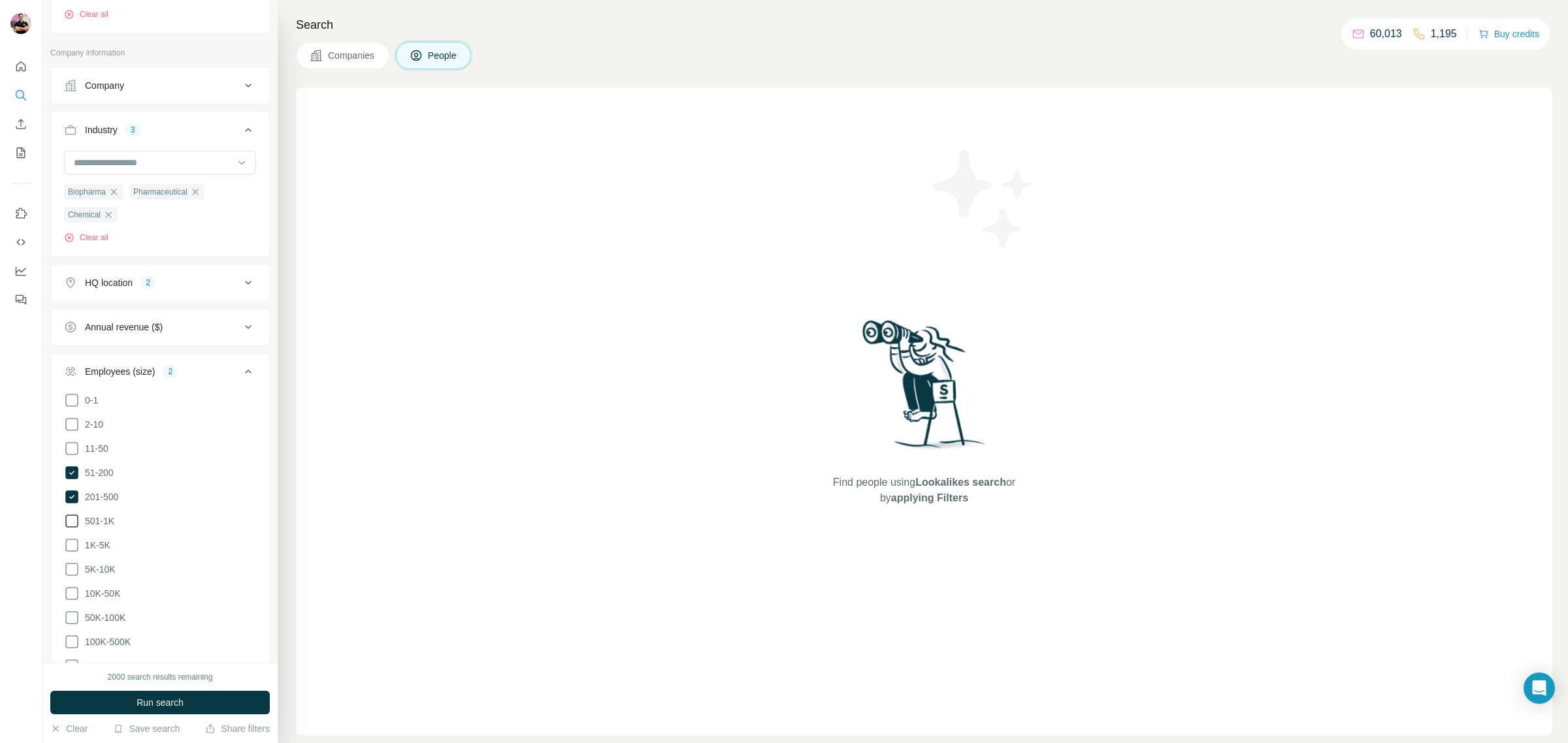
click at [70, 514] on icon at bounding box center [72, 522] width 15 height 15
click at [70, 538] on icon at bounding box center [72, 546] width 15 height 15
drag, startPoint x: 72, startPoint y: 549, endPoint x: 72, endPoint y: 562, distance: 13.0
click at [72, 562] on icon at bounding box center [72, 569] width 15 height 15
click at [72, 586] on icon at bounding box center [72, 593] width 15 height 15
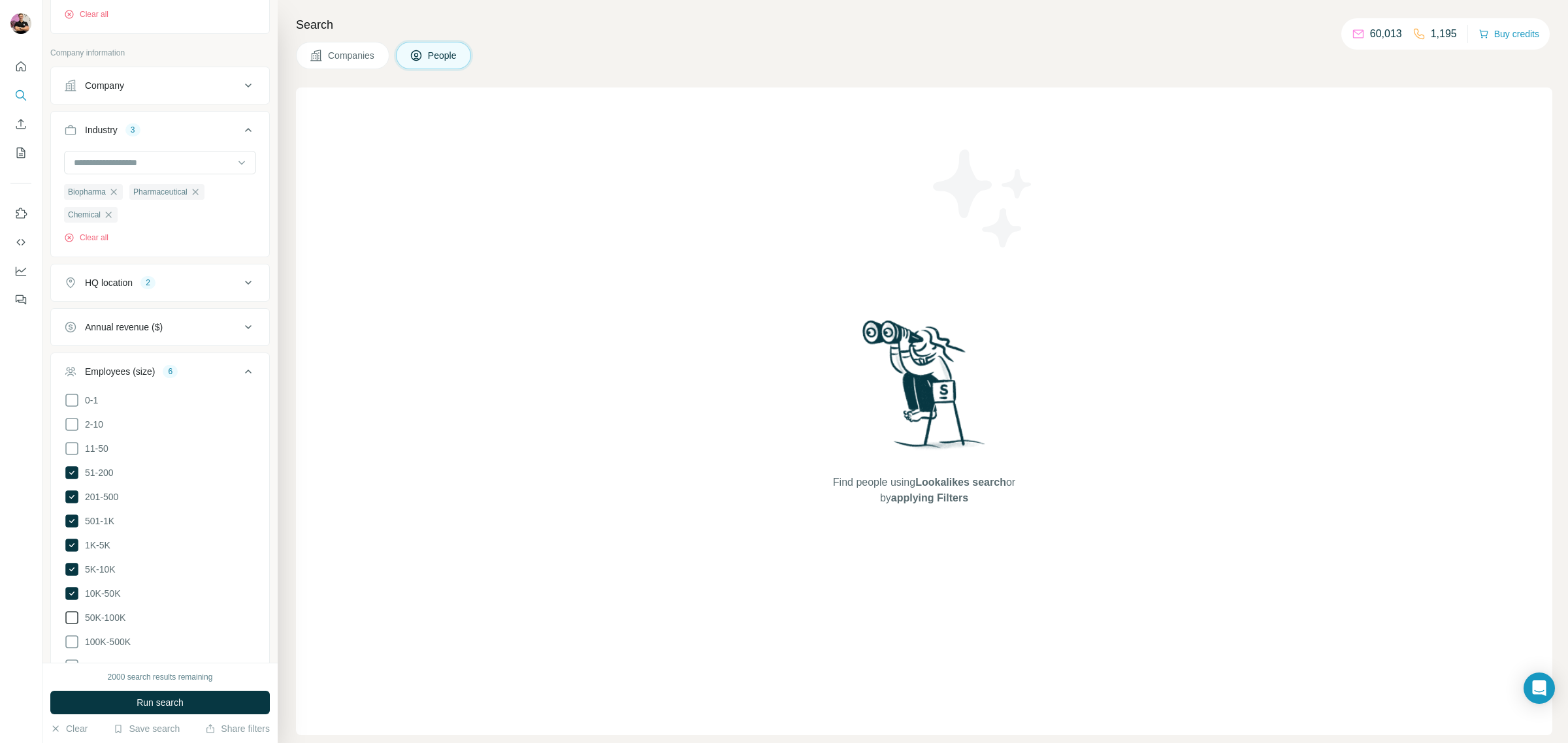
click at [72, 610] on icon at bounding box center [72, 617] width 15 height 15
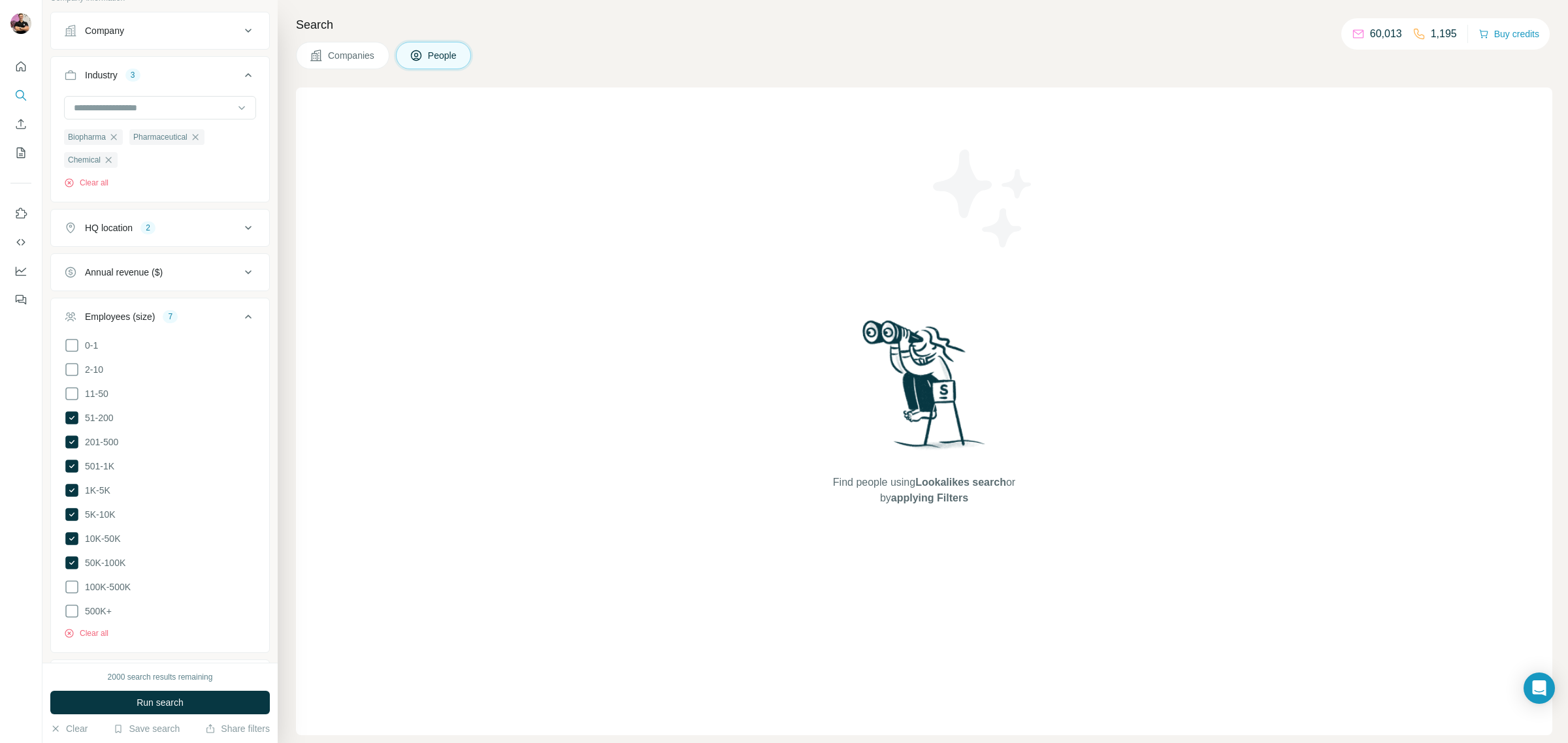
scroll to position [588, 0]
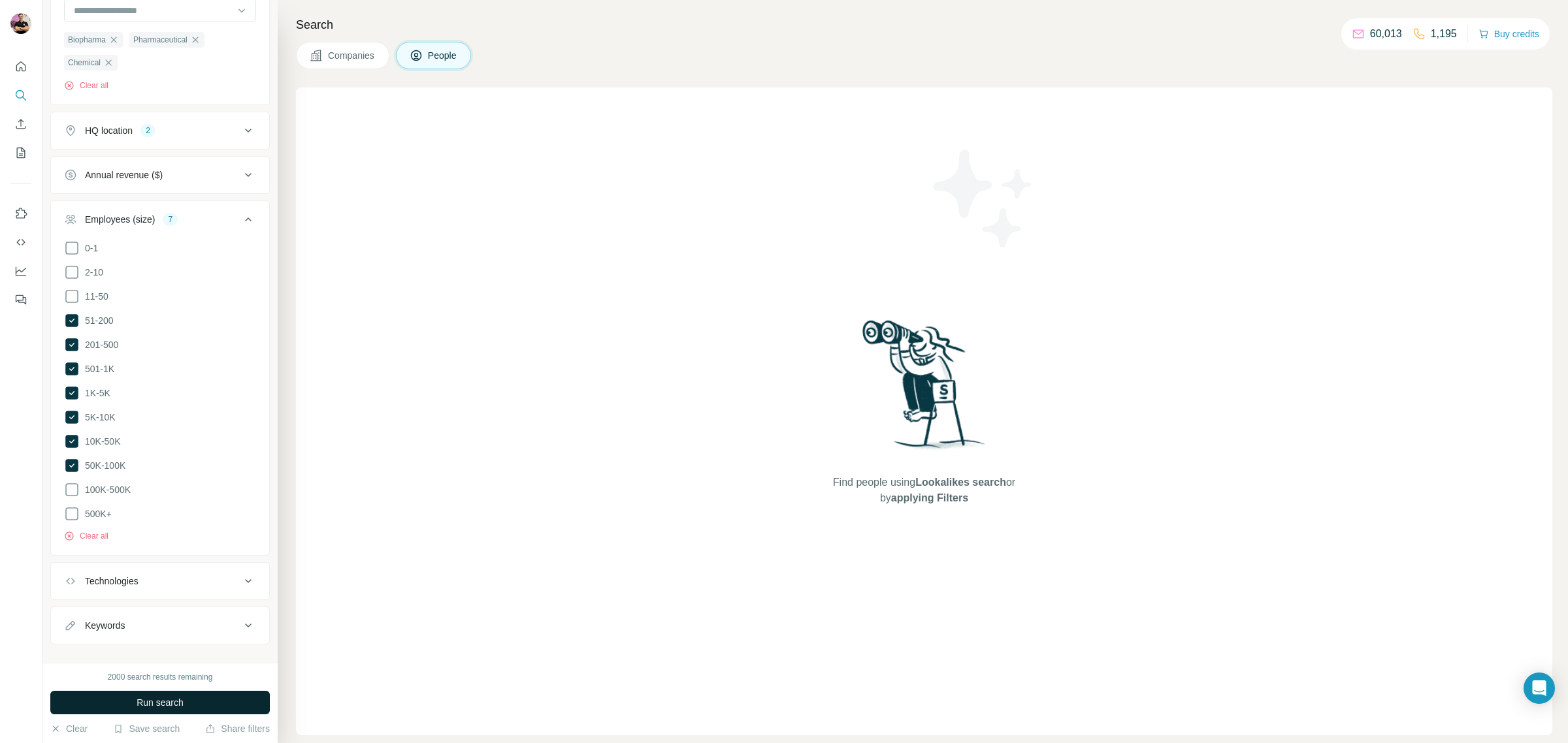
click at [113, 694] on button "Run search" at bounding box center [159, 703] width 220 height 24
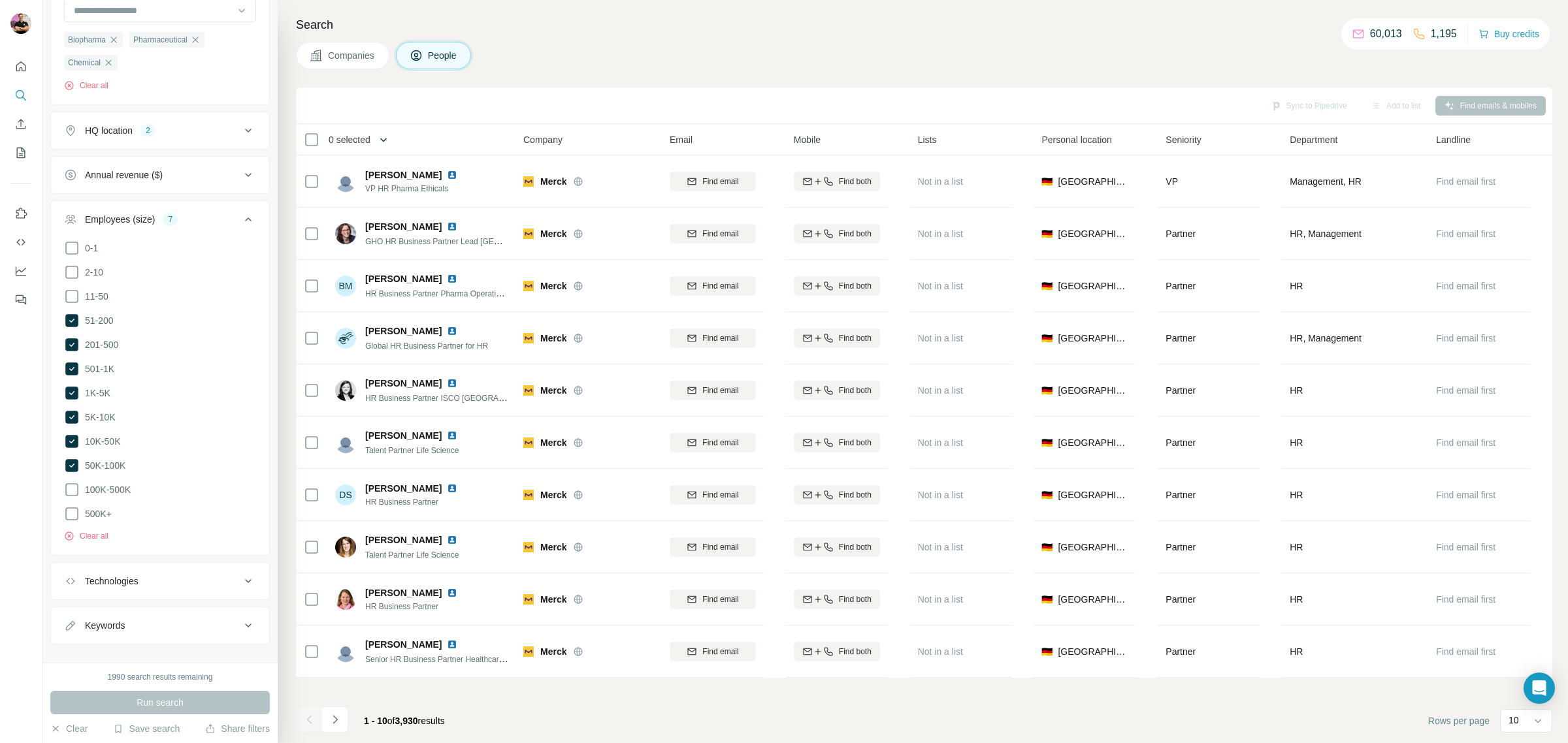
click at [384, 134] on icon "button" at bounding box center [384, 140] width 13 height 13
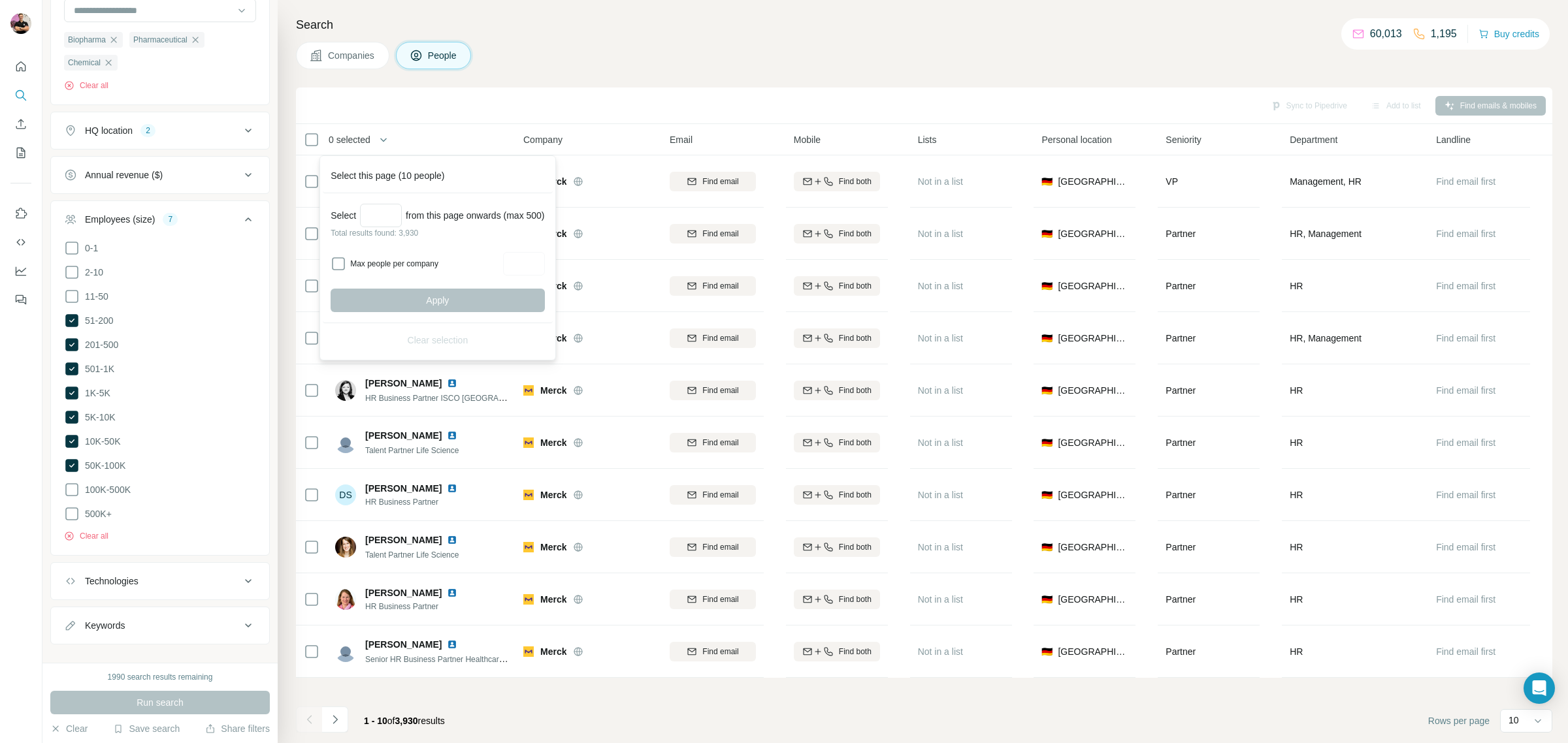
click at [629, 54] on div "Companies People" at bounding box center [924, 56] width 1256 height 28
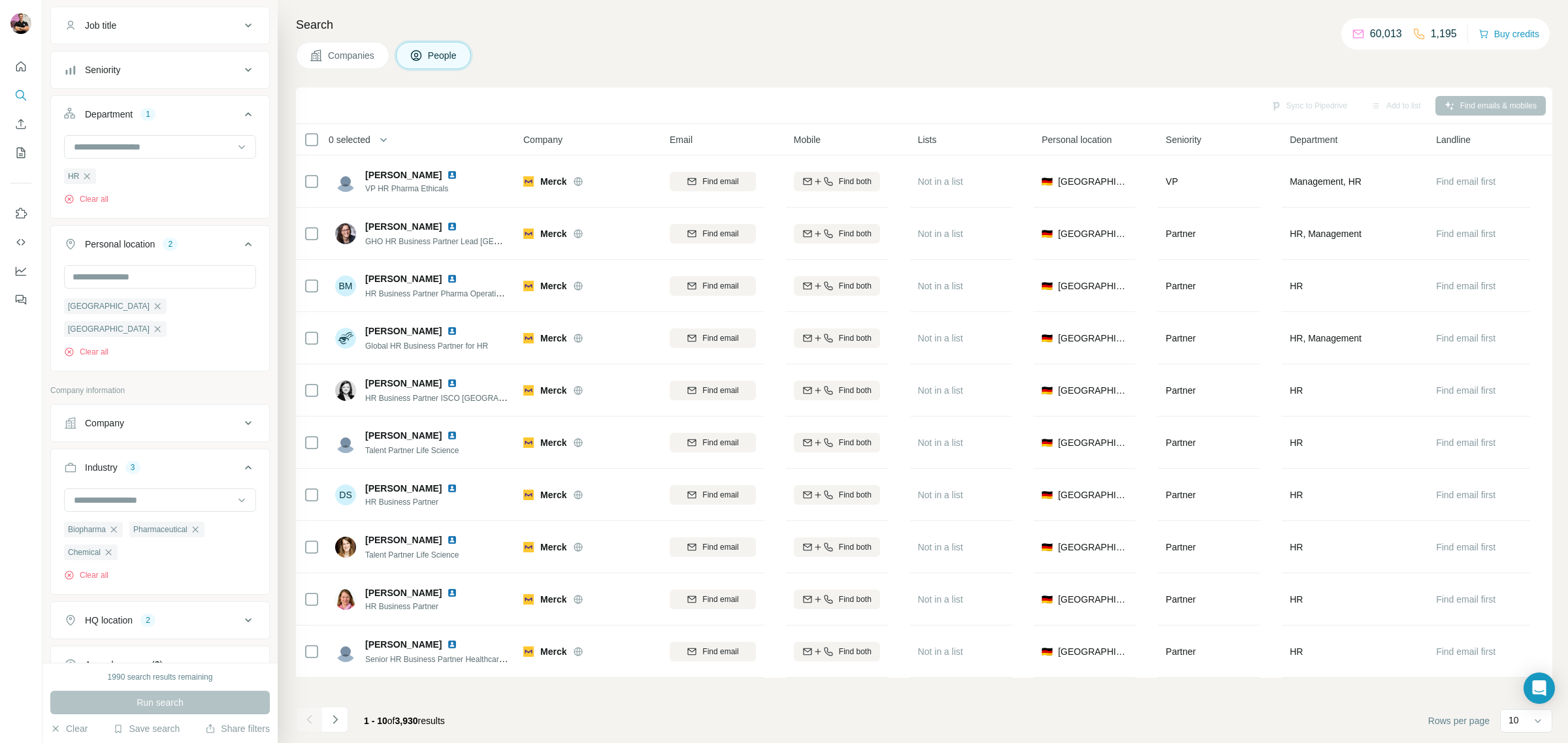
scroll to position [0, 0]
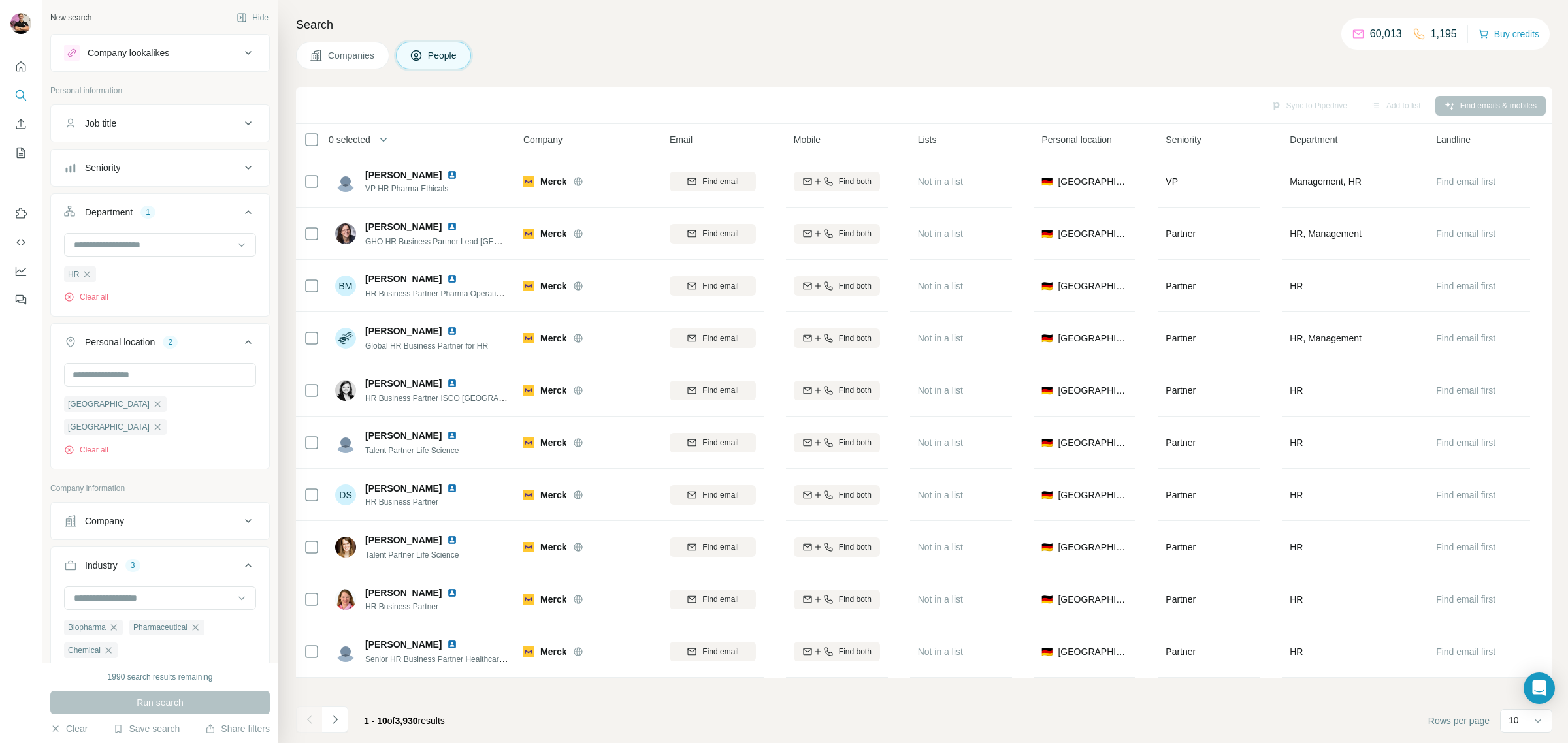
click at [138, 183] on button "Seniority" at bounding box center [160, 168] width 219 height 32
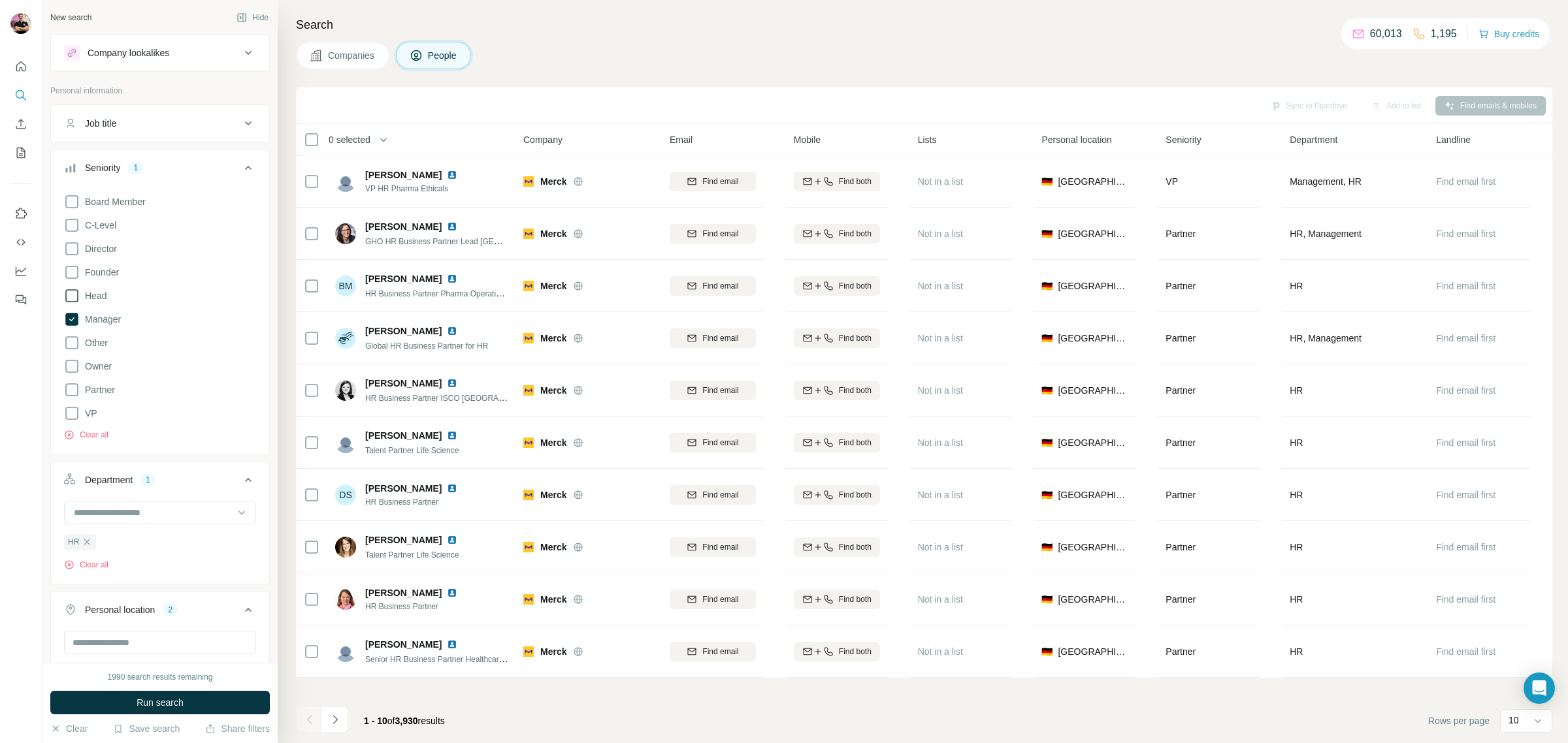
click at [105, 298] on span "Head" at bounding box center [93, 296] width 27 height 13
click at [146, 704] on span "Run search" at bounding box center [159, 703] width 47 height 13
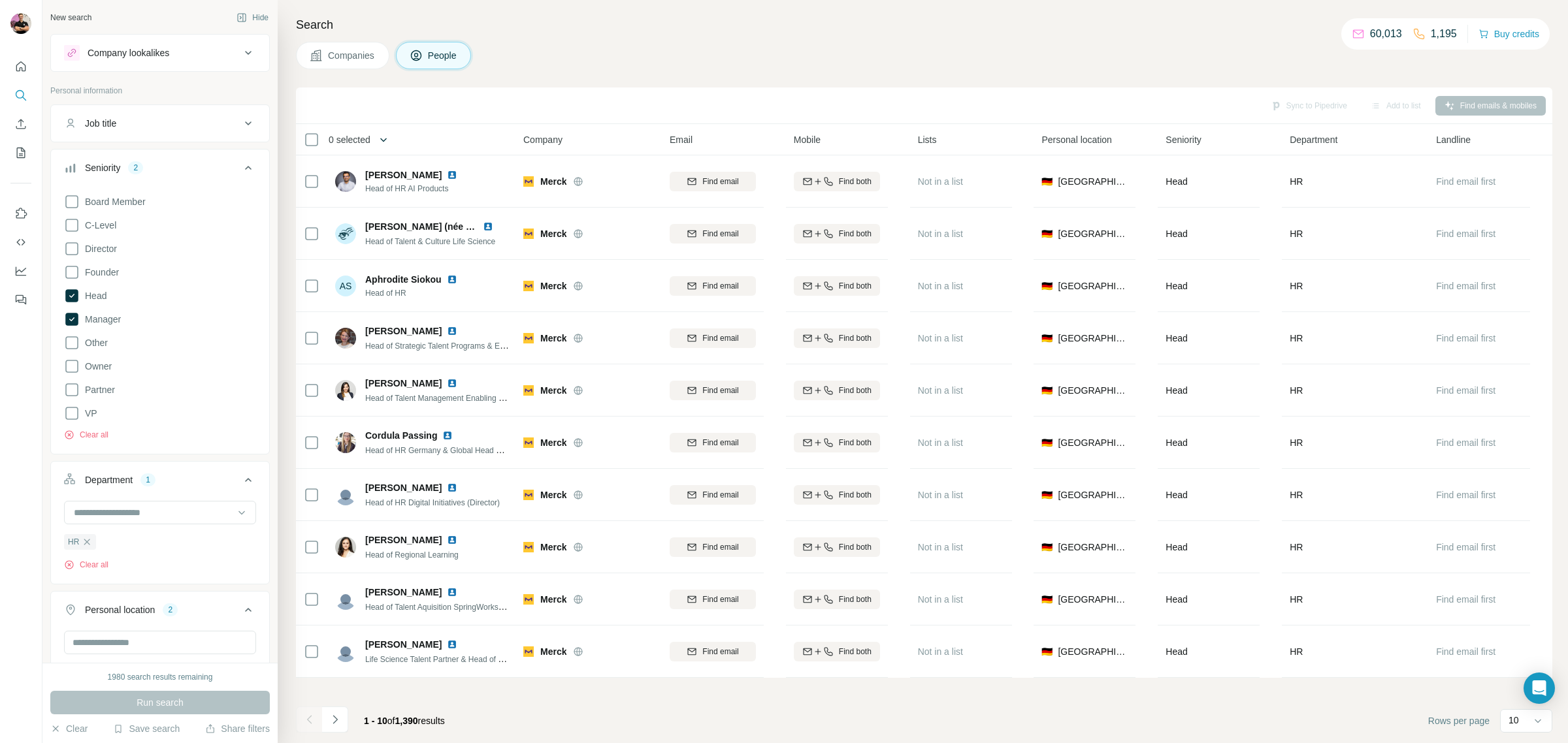
click at [381, 142] on icon "button" at bounding box center [384, 140] width 13 height 13
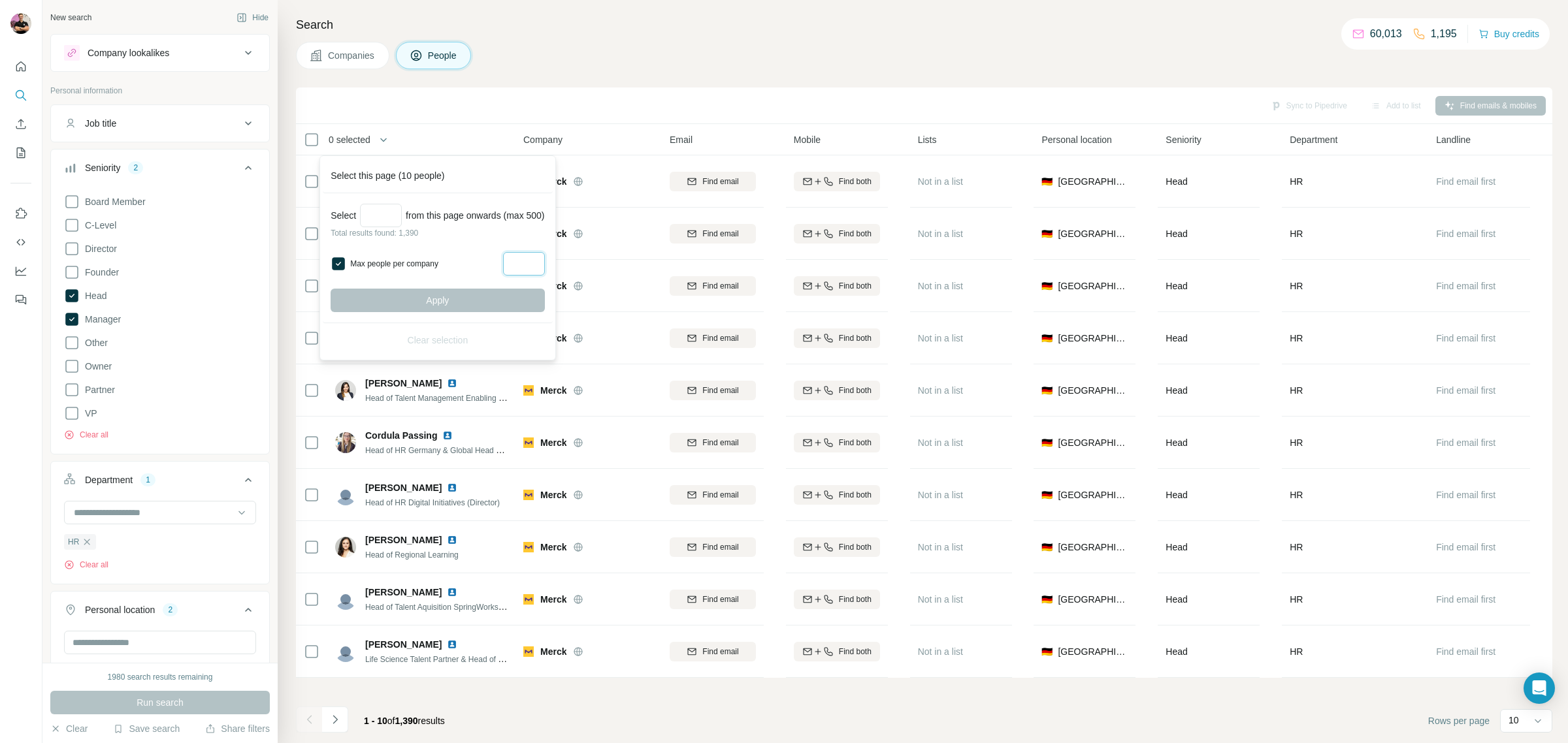
click at [545, 266] on input "Max people per company" at bounding box center [525, 264] width 42 height 24
type input "*"
click at [390, 212] on input "Select a number (up to 500)" at bounding box center [381, 216] width 42 height 24
type input "***"
click at [400, 296] on button "Apply" at bounding box center [437, 300] width 214 height 24
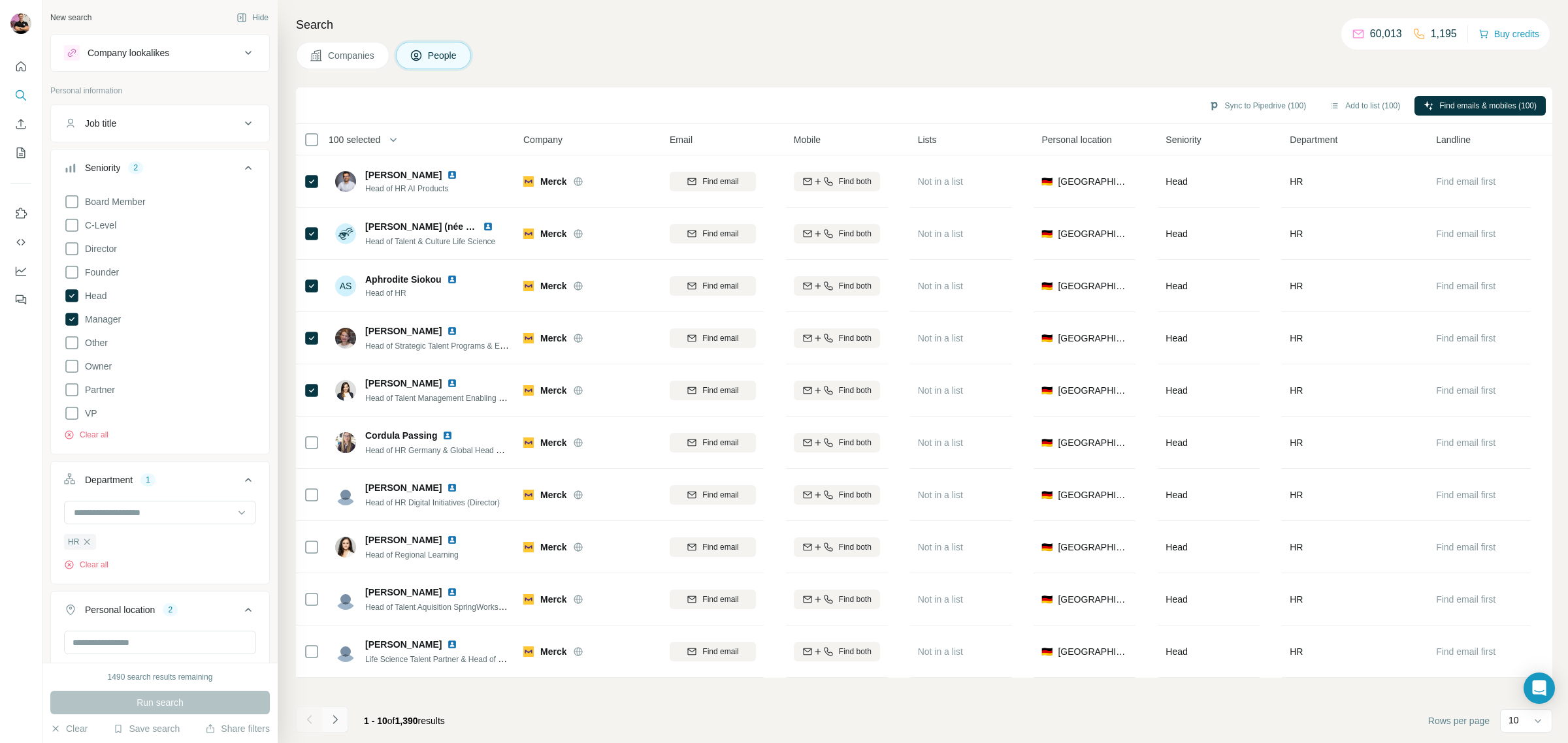
click at [335, 726] on icon "Navigate to next page" at bounding box center [336, 720] width 13 height 13
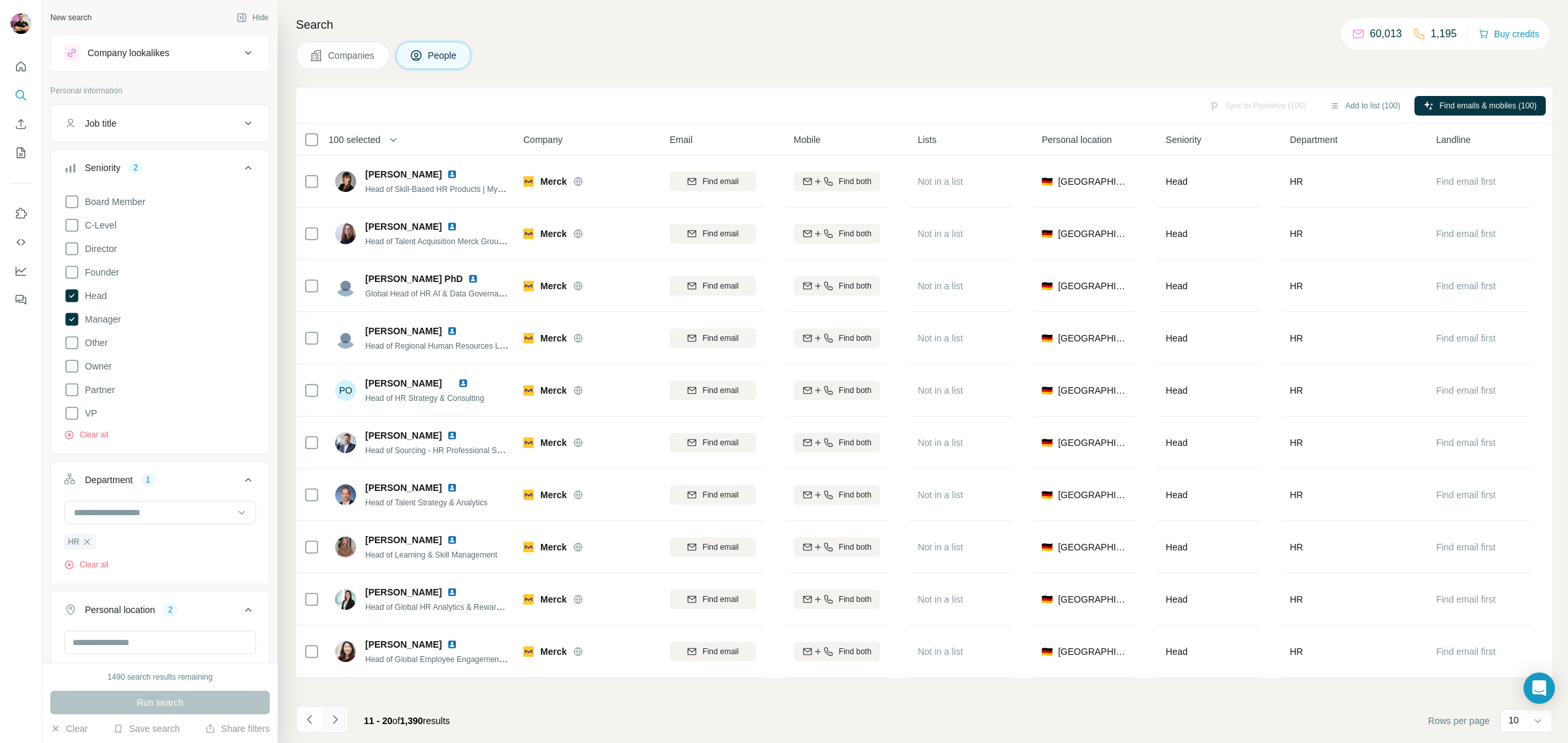
click at [339, 719] on icon "Navigate to next page" at bounding box center [336, 720] width 13 height 13
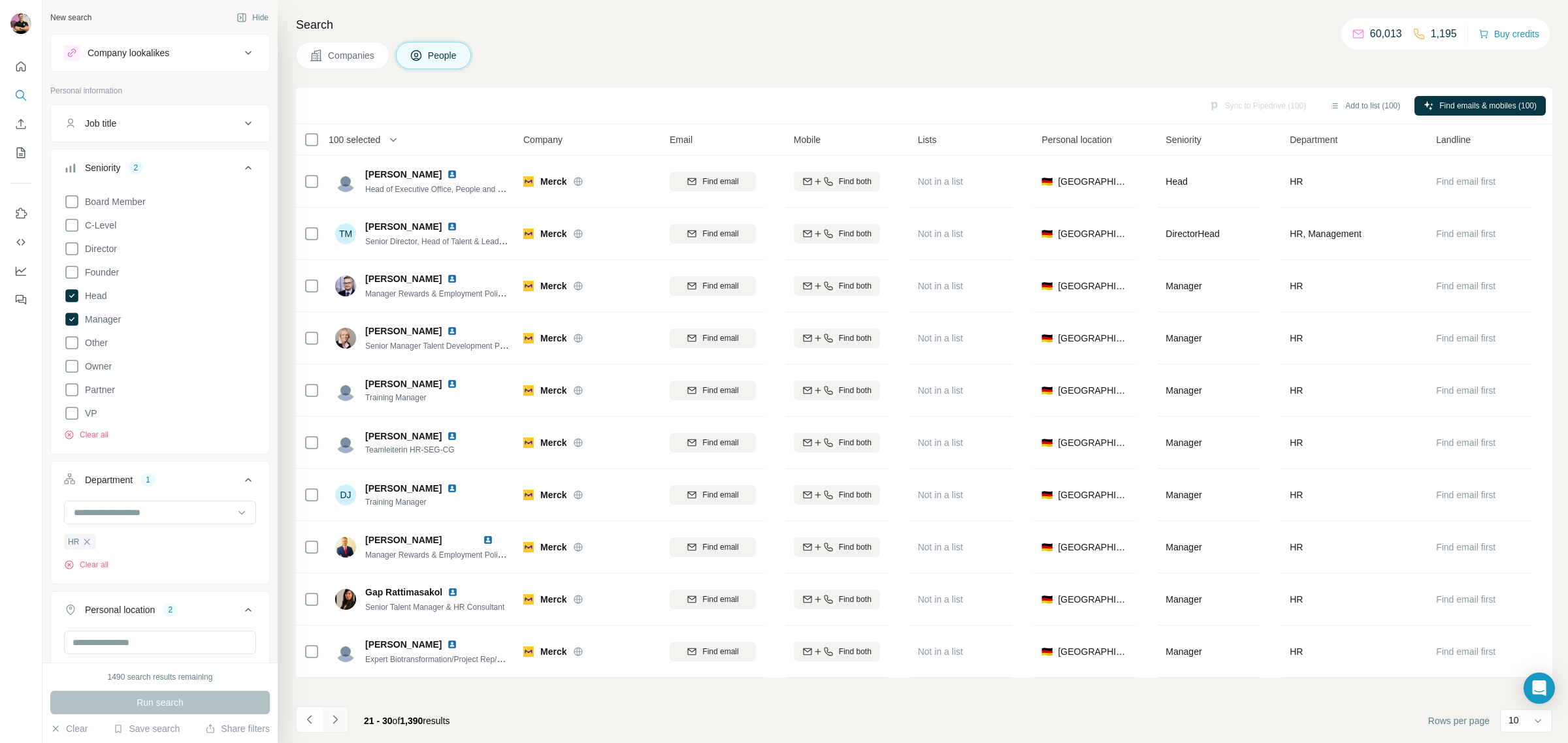
click at [339, 719] on icon "Navigate to next page" at bounding box center [336, 720] width 13 height 13
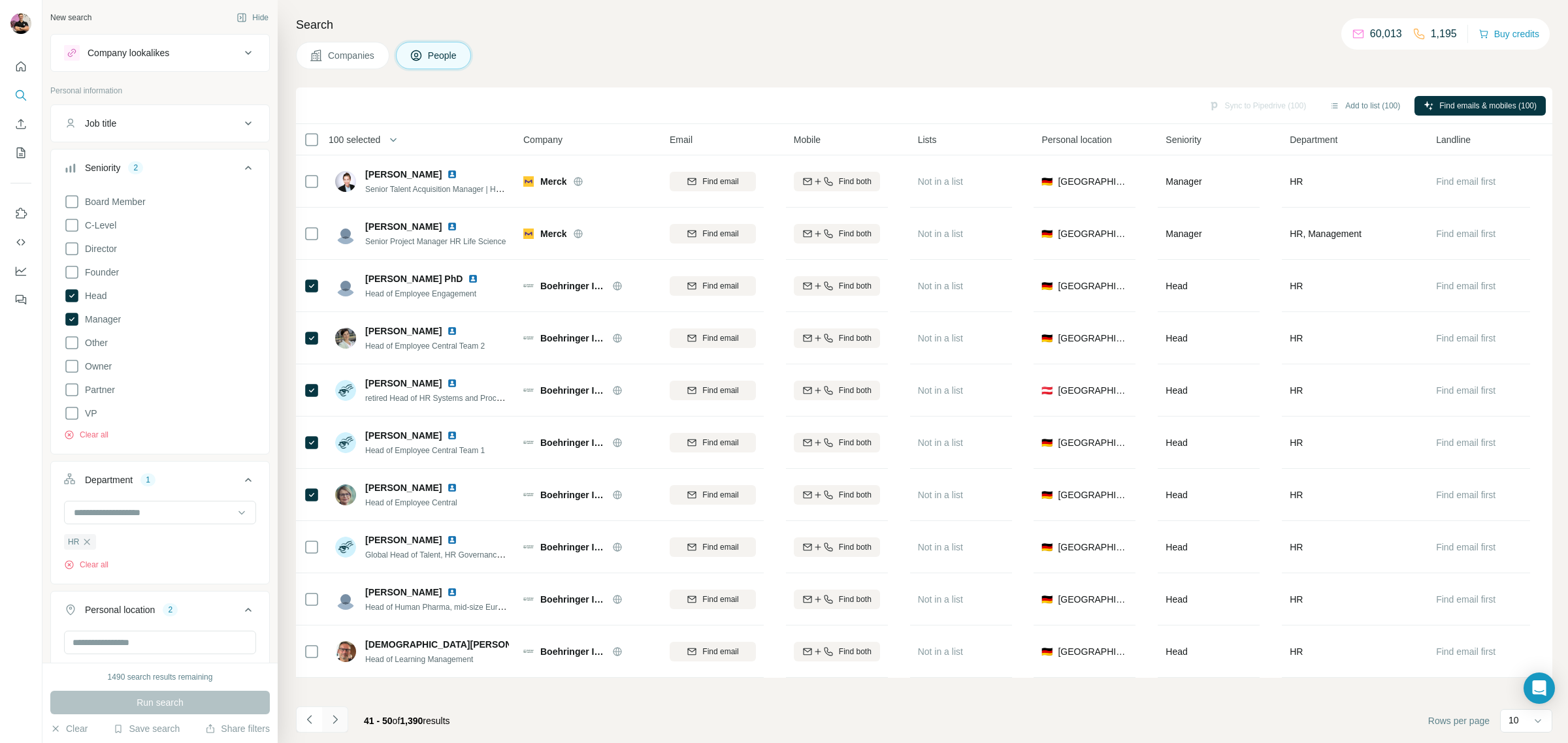
click at [339, 719] on icon "Navigate to next page" at bounding box center [336, 720] width 13 height 13
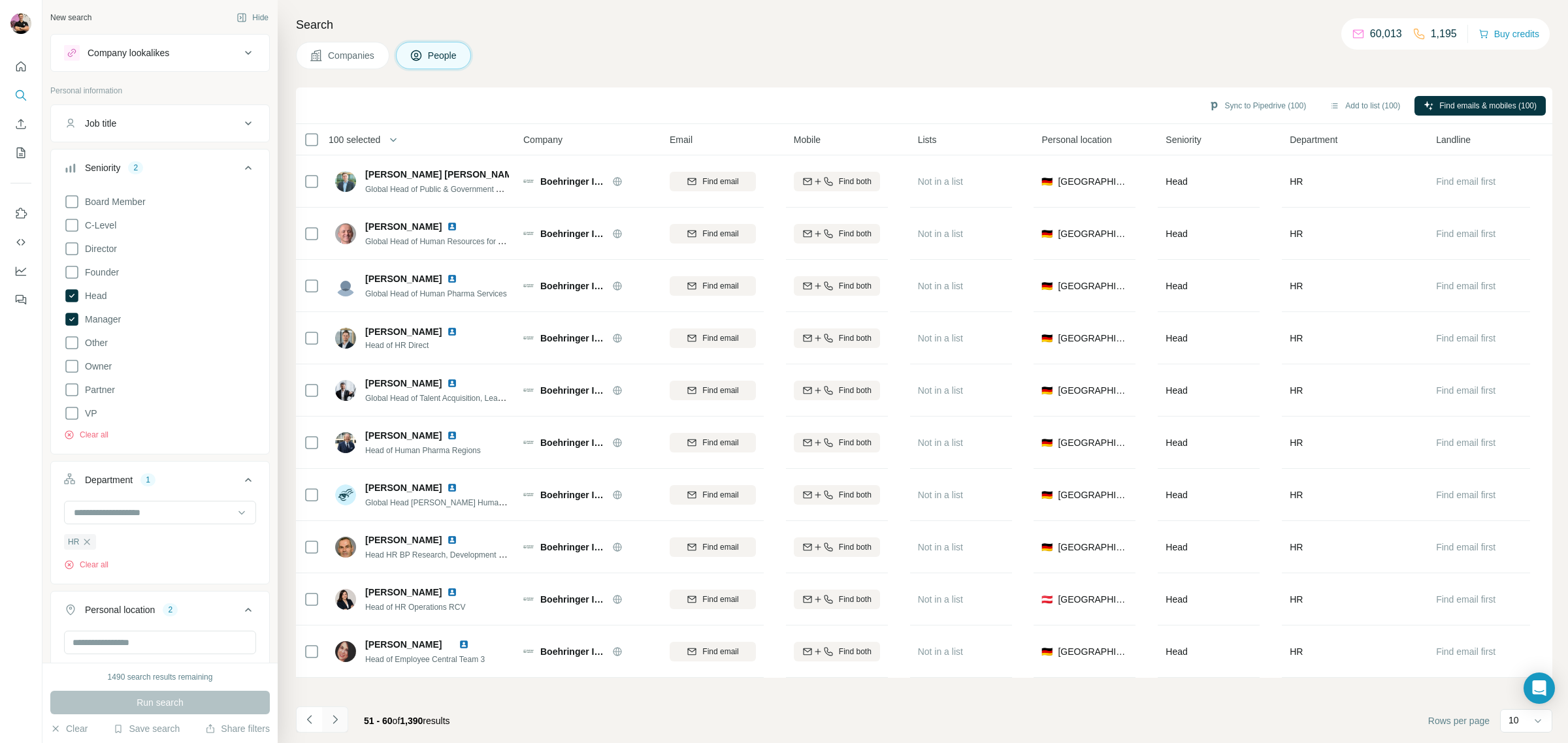
click at [339, 719] on icon "Navigate to next page" at bounding box center [336, 720] width 13 height 13
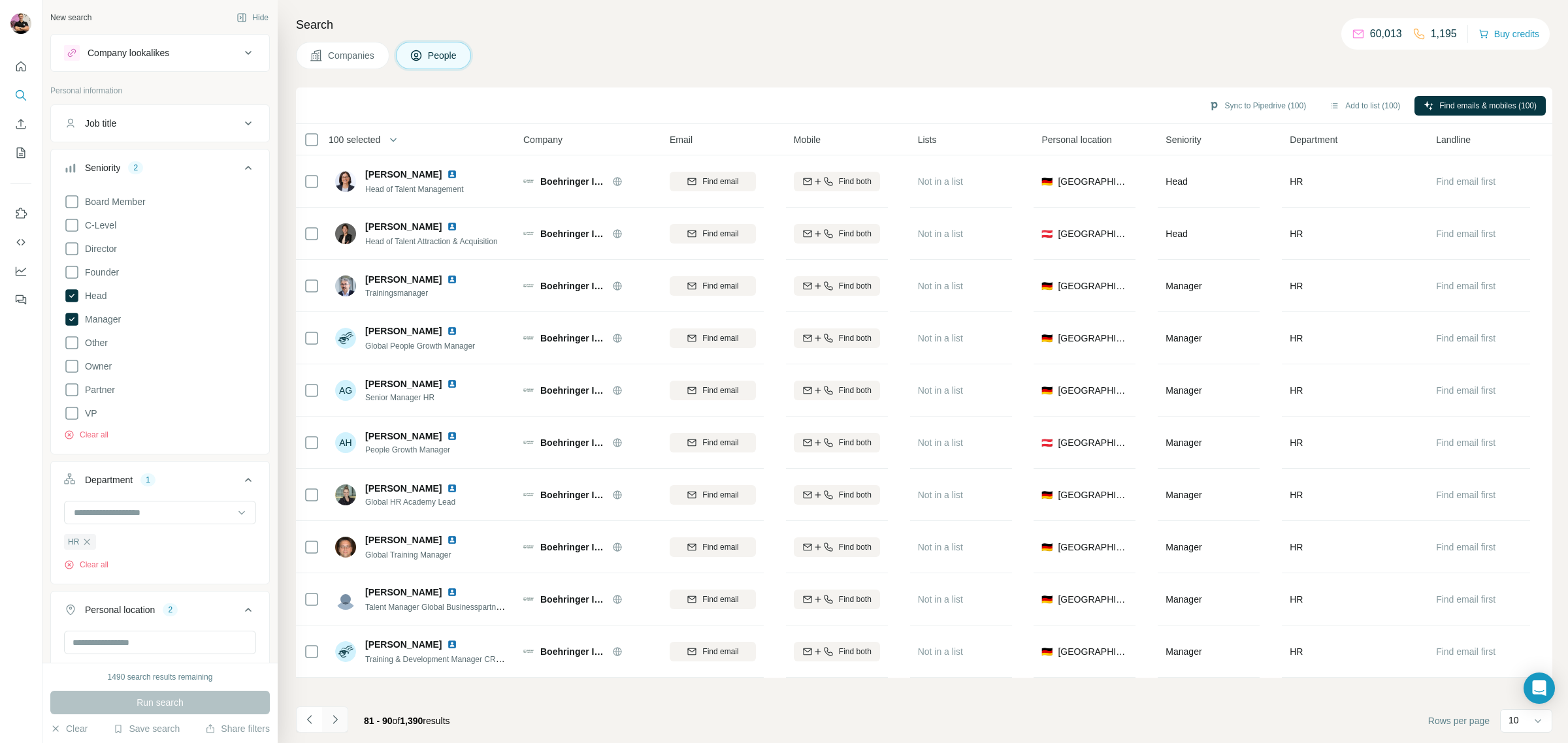
click at [339, 719] on icon "Navigate to next page" at bounding box center [336, 720] width 13 height 13
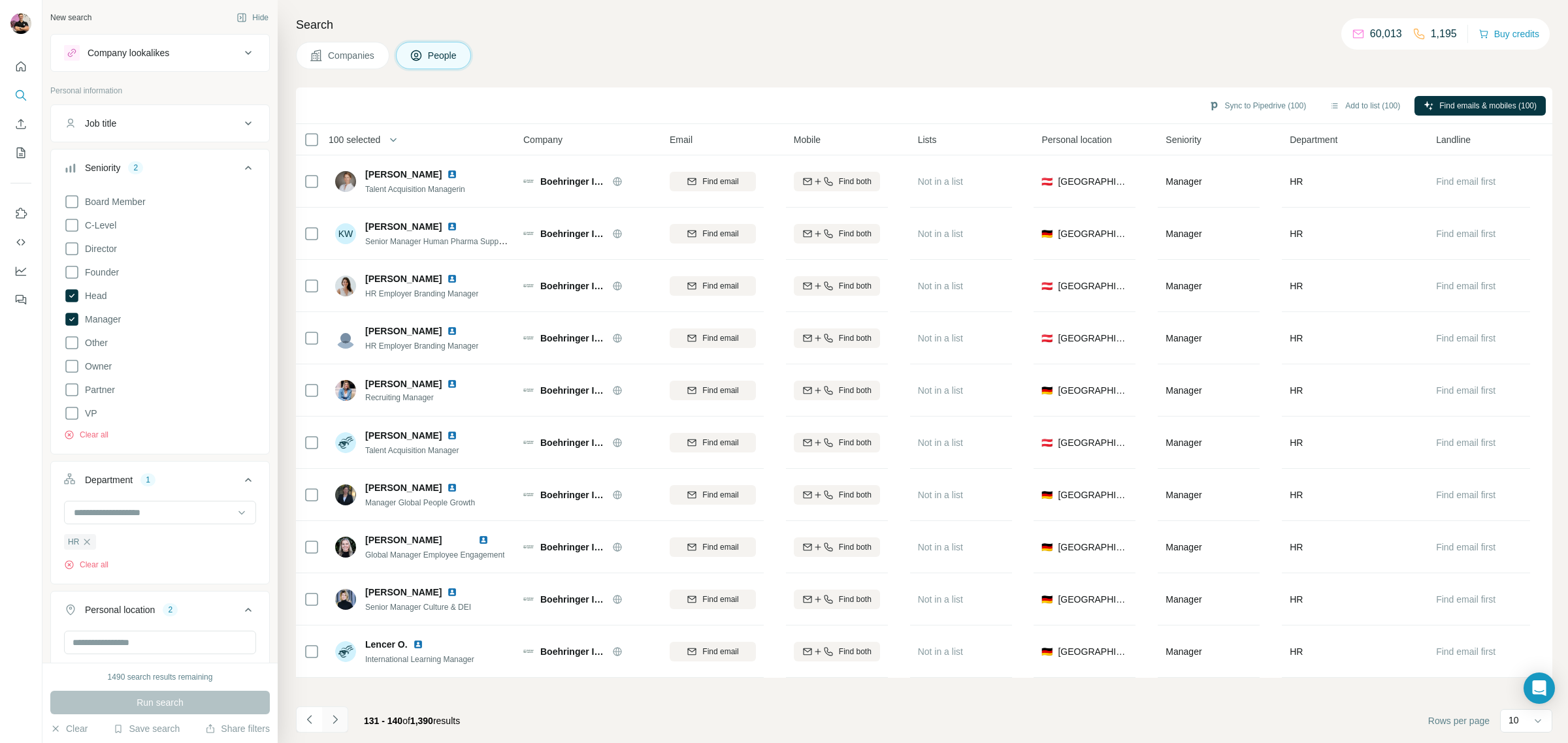
click at [339, 719] on icon "Navigate to next page" at bounding box center [336, 720] width 13 height 13
click at [339, 719] on icon "Navigate to next page" at bounding box center [336, 720] width 13 height 13
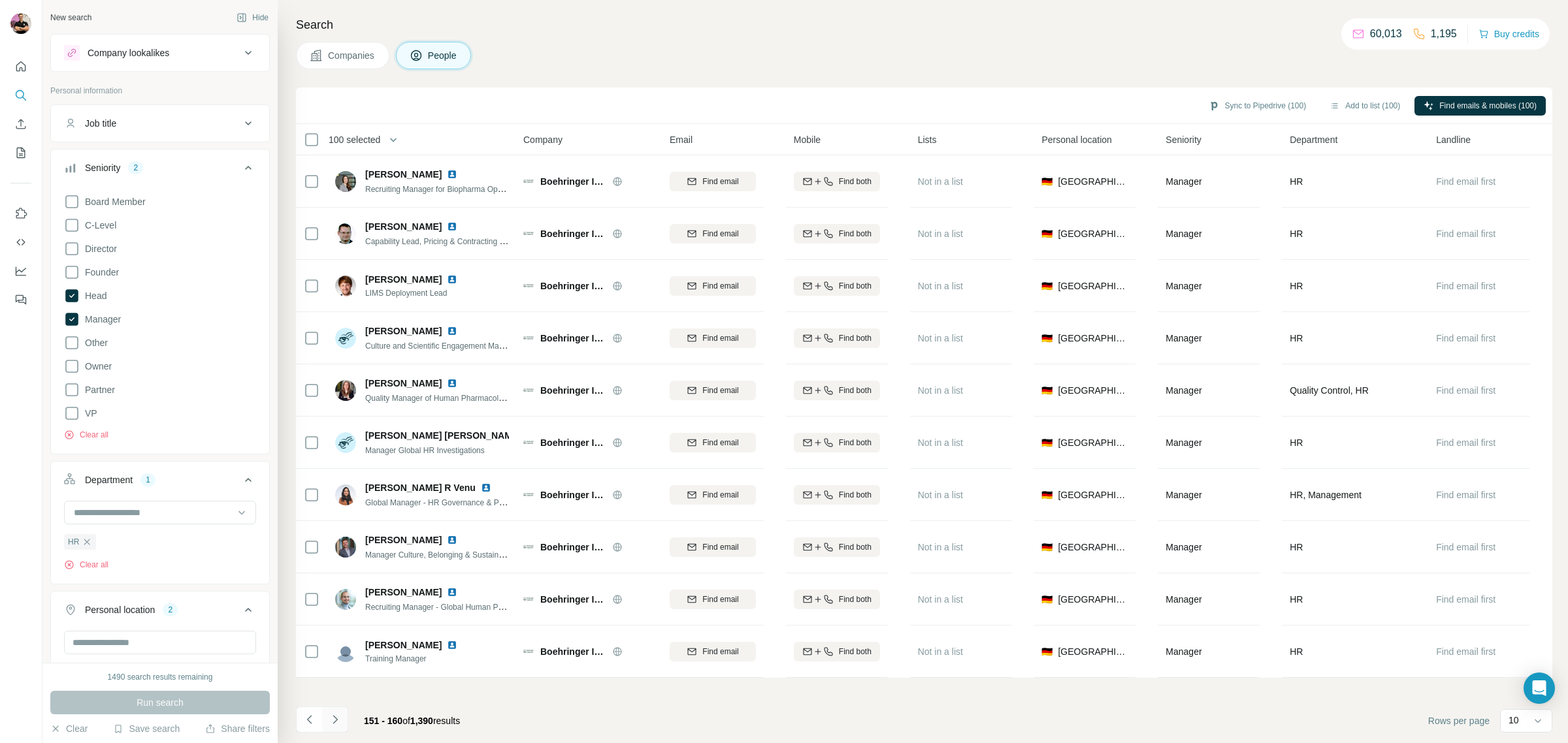
click at [339, 719] on icon "Navigate to next page" at bounding box center [336, 720] width 13 height 13
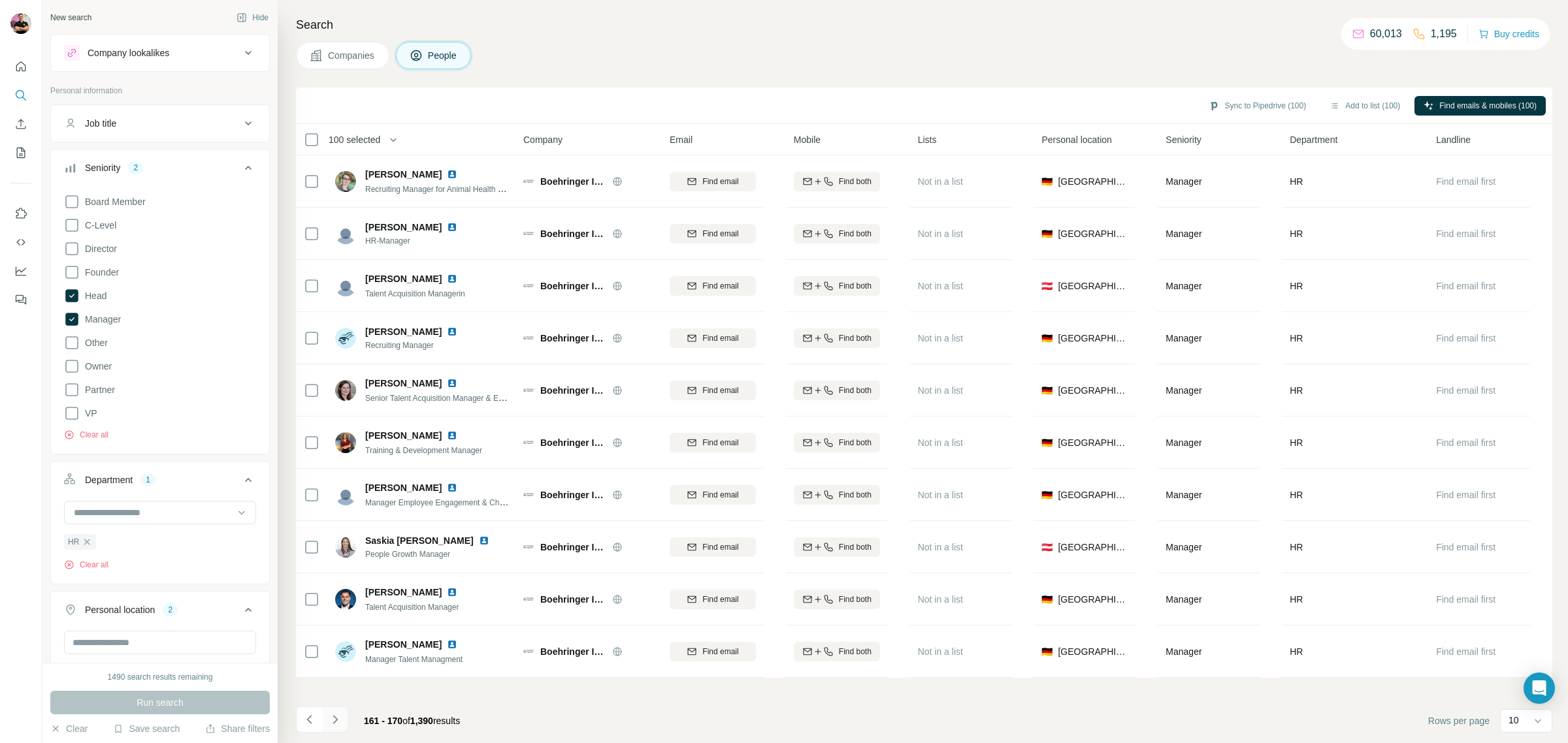
click at [339, 719] on icon "Navigate to next page" at bounding box center [336, 720] width 13 height 13
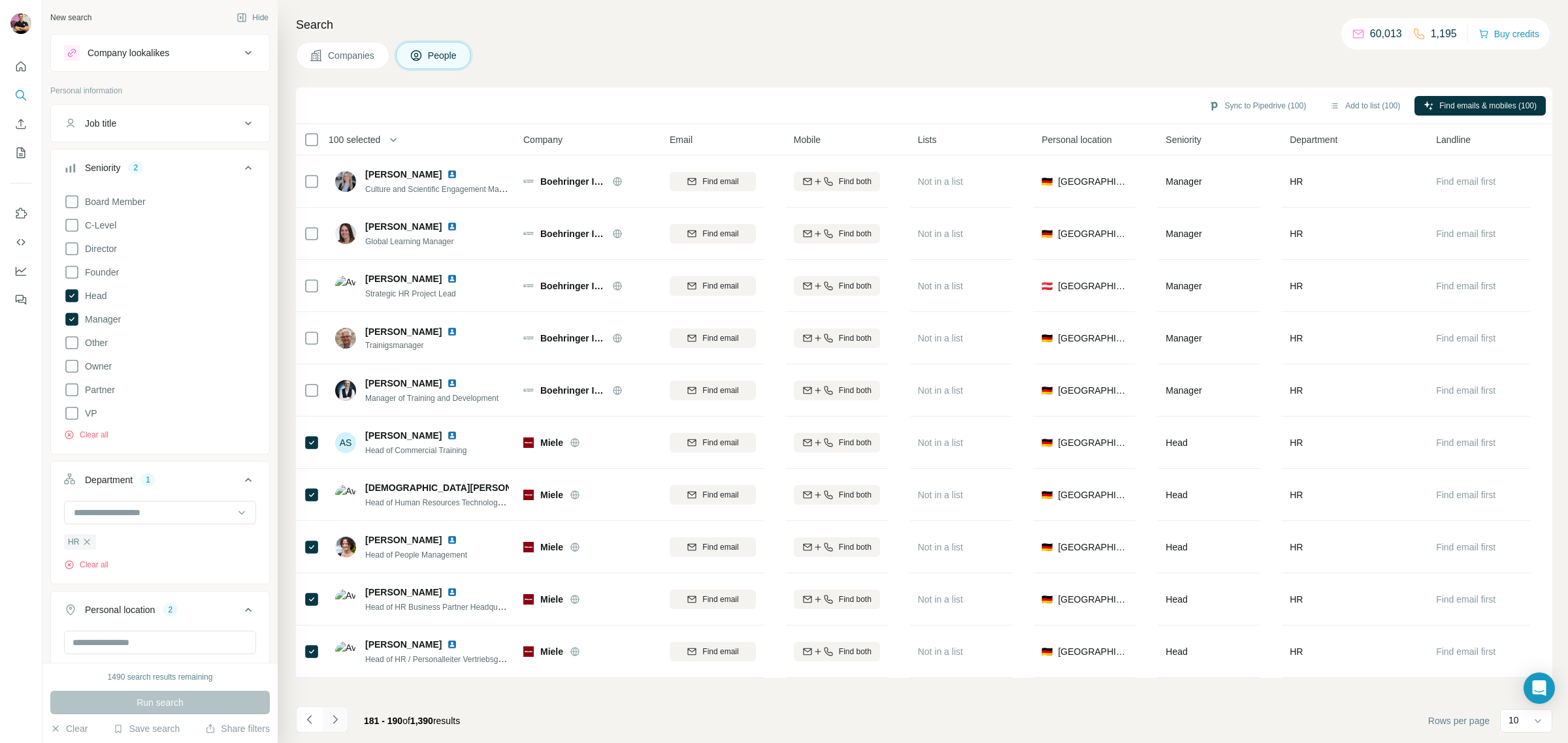
click at [339, 719] on icon "Navigate to next page" at bounding box center [336, 720] width 13 height 13
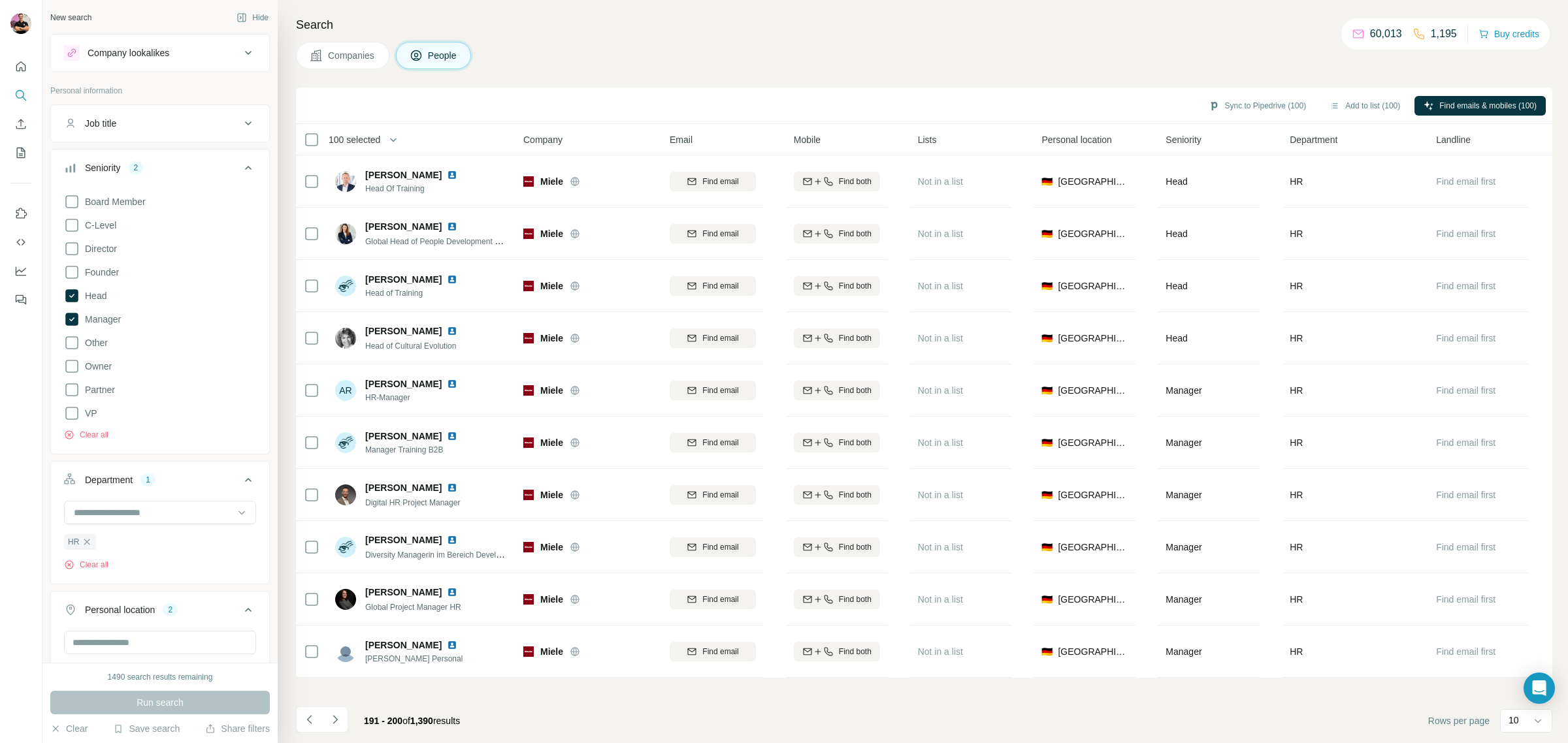
click at [339, 717] on icon "Navigate to next page" at bounding box center [336, 720] width 13 height 13
click at [339, 717] on div at bounding box center [335, 719] width 26 height 26
click at [339, 717] on icon "Navigate to next page" at bounding box center [336, 720] width 13 height 13
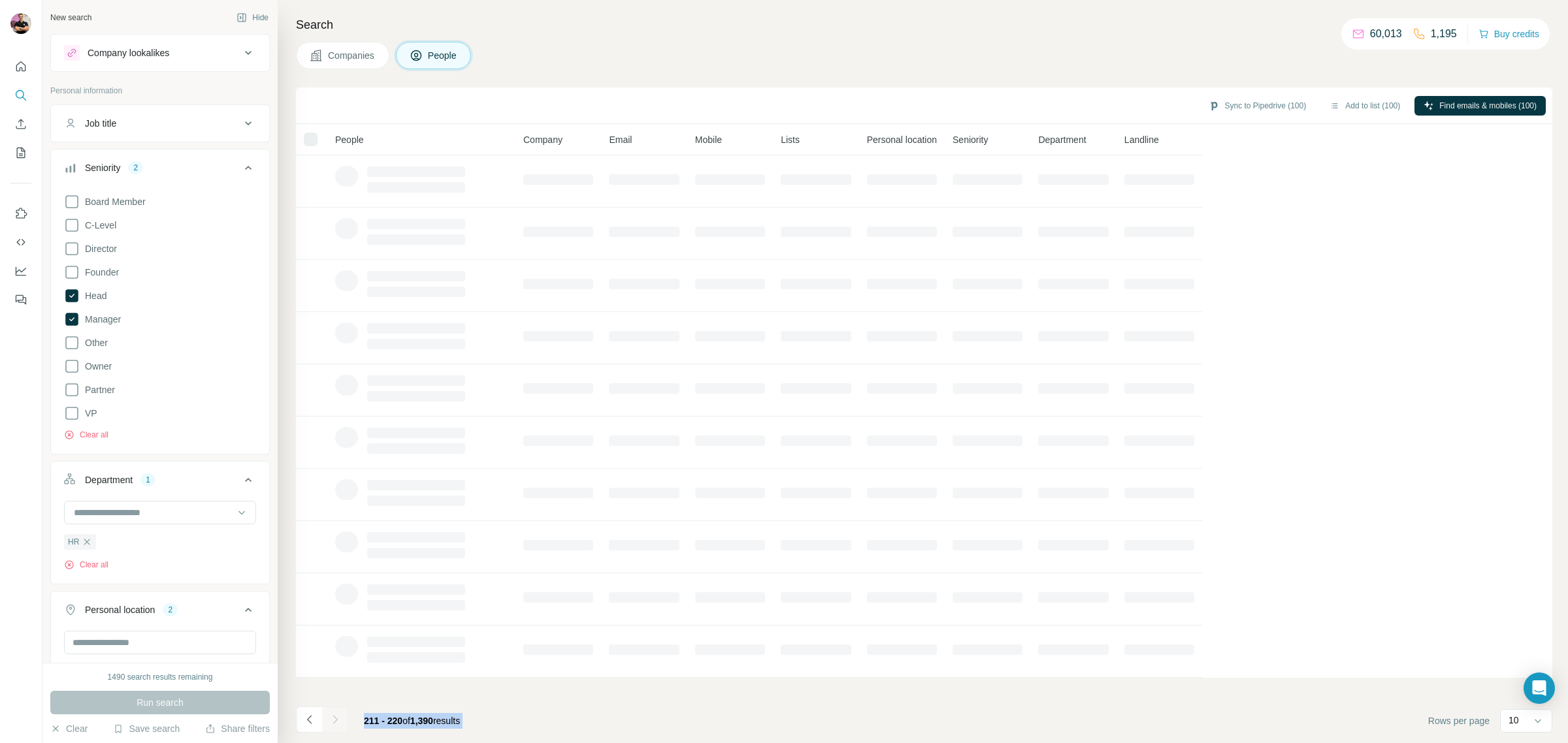
click at [339, 717] on div at bounding box center [335, 719] width 26 height 26
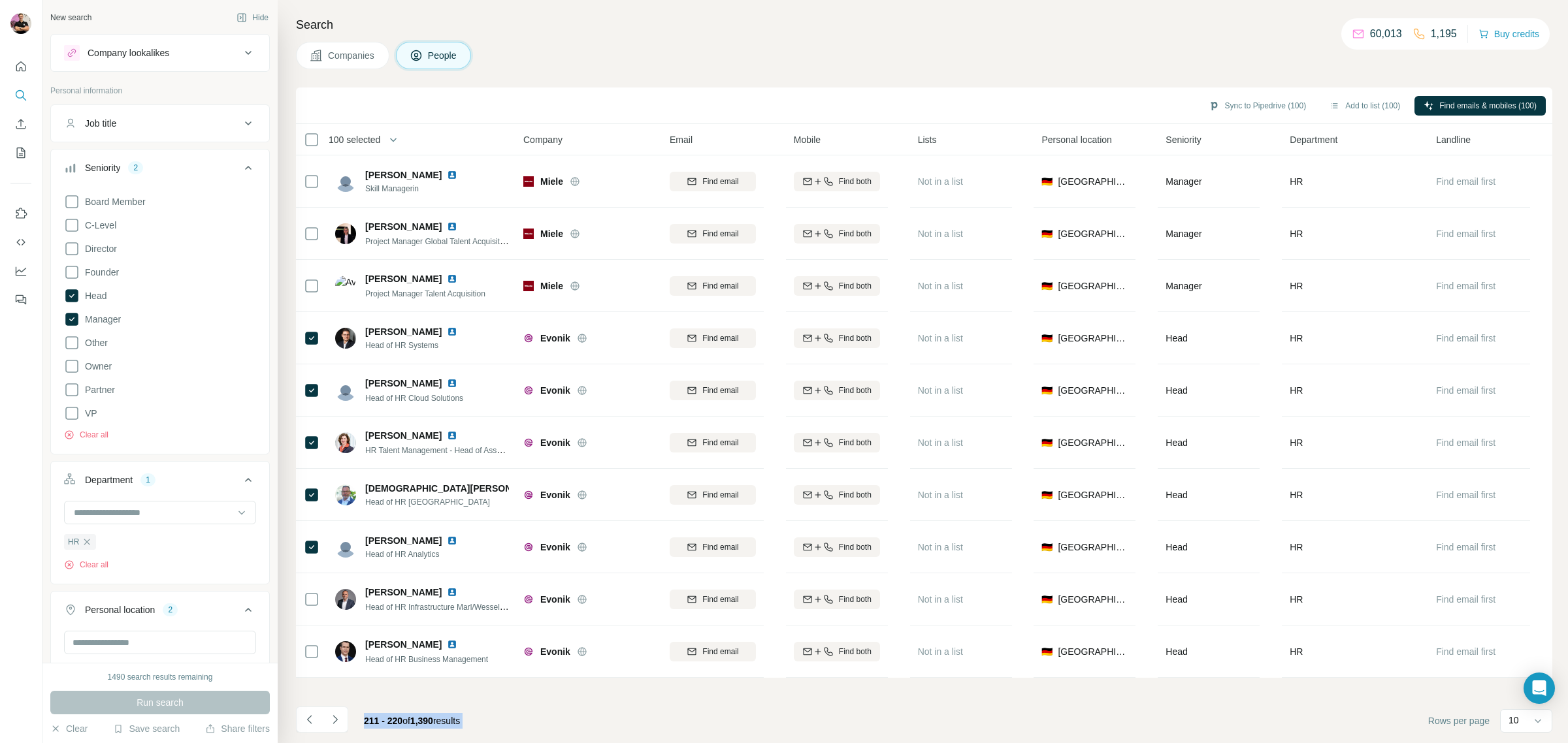
click at [339, 717] on icon "Navigate to next page" at bounding box center [336, 720] width 13 height 13
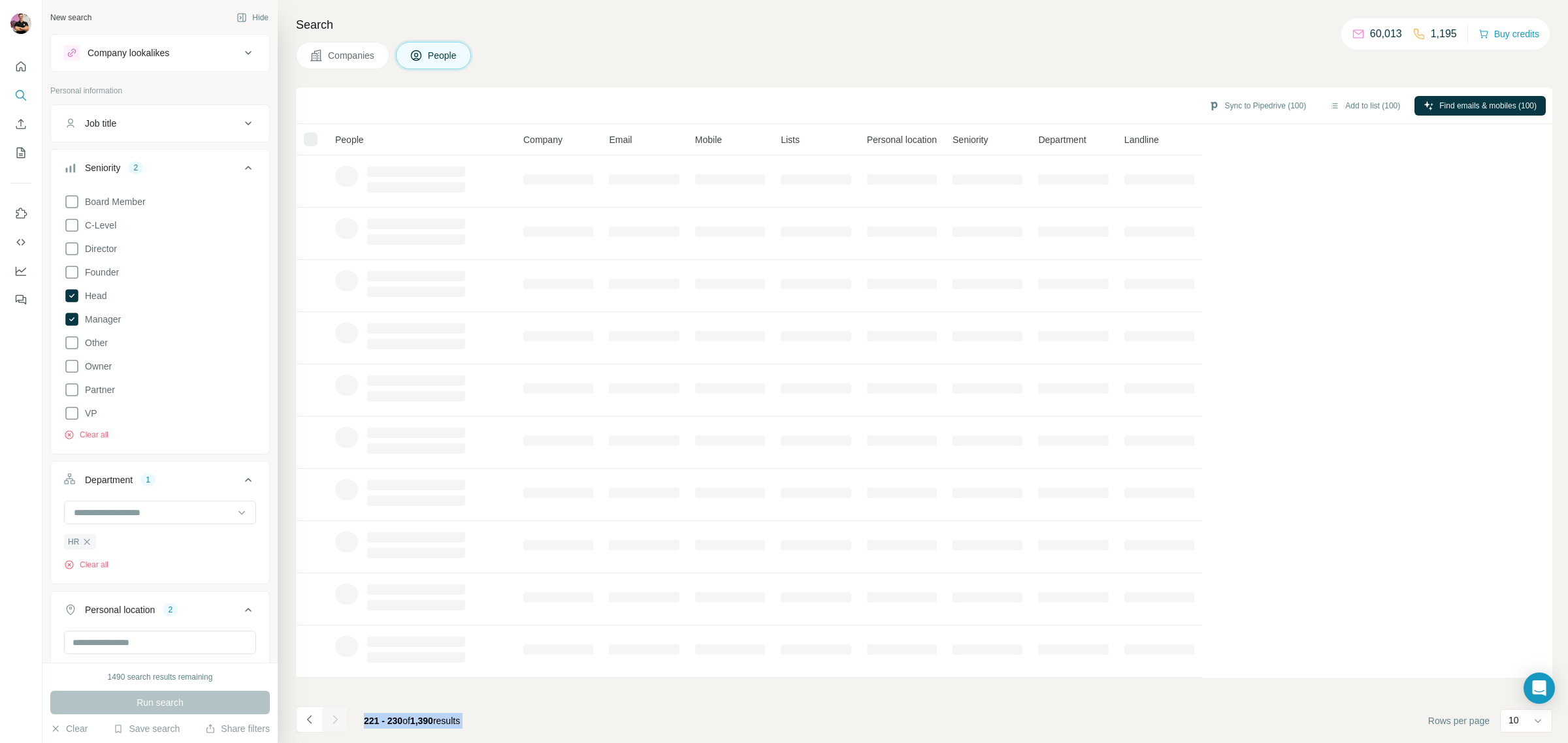
click at [339, 717] on div at bounding box center [335, 719] width 26 height 26
click at [339, 717] on icon "Navigate to next page" at bounding box center [336, 720] width 13 height 13
